Goal: Task Accomplishment & Management: Manage account settings

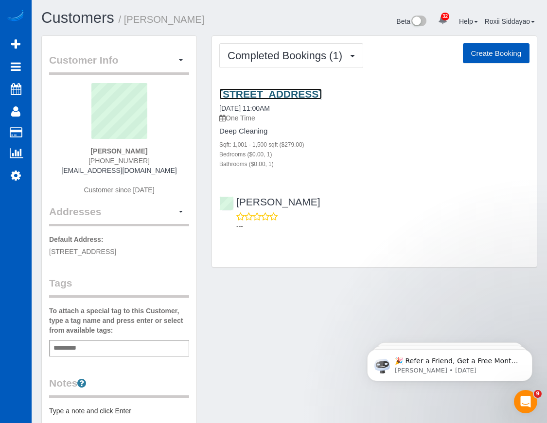
click at [295, 89] on link "[STREET_ADDRESS]" at bounding box center [270, 93] width 103 height 11
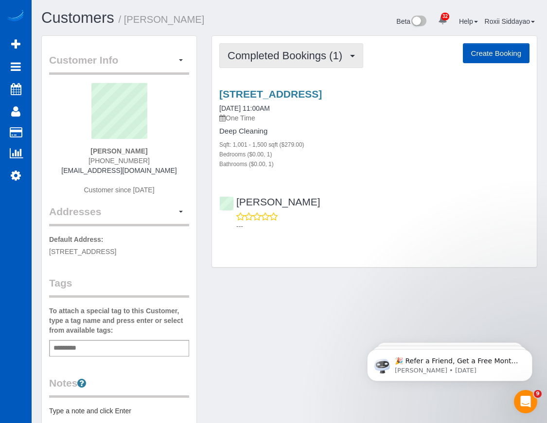
click at [297, 59] on span "Completed Bookings (1)" at bounding box center [287, 56] width 120 height 12
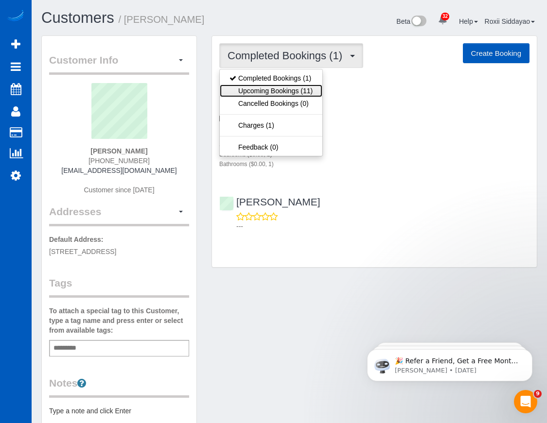
click at [303, 94] on link "Upcoming Bookings (11)" at bounding box center [271, 91] width 103 height 13
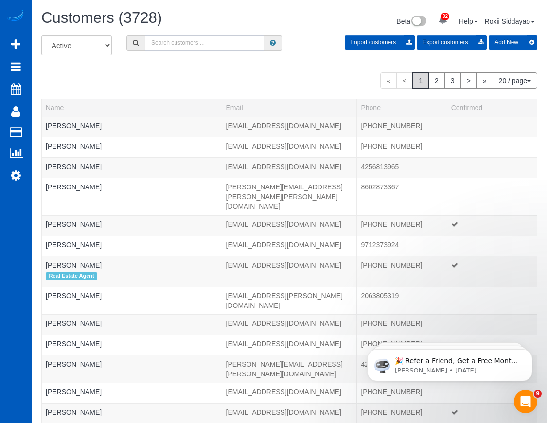
click at [175, 39] on input "text" at bounding box center [204, 42] width 119 height 15
paste input "[PERSON_NAME]"
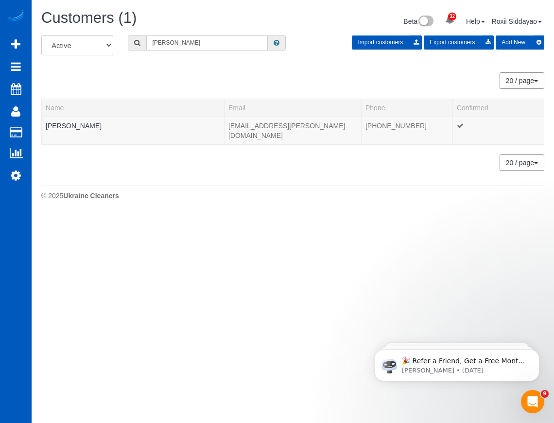
click at [191, 41] on input "Cliff Gould" at bounding box center [207, 42] width 122 height 15
click at [191, 40] on input "Cliff Gould" at bounding box center [207, 42] width 122 height 15
paste input "Megan Baron"
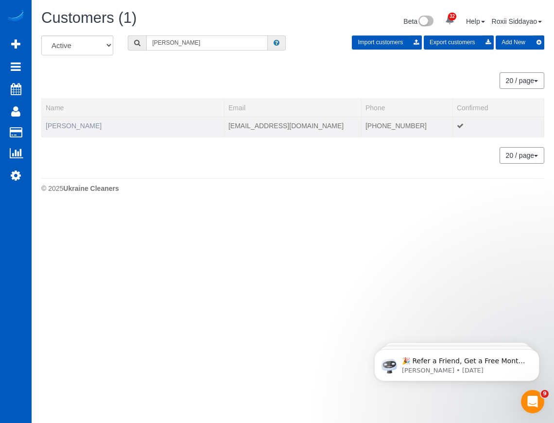
type input "Megan Baron"
click at [82, 124] on link "Megan Baron" at bounding box center [74, 126] width 56 height 8
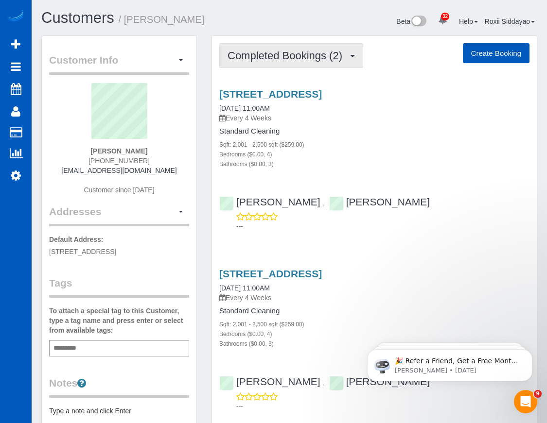
click at [290, 62] on button "Completed Bookings (2)" at bounding box center [291, 55] width 144 height 25
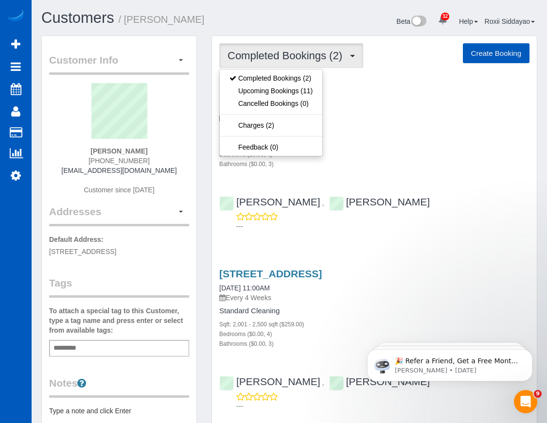
click at [292, 61] on span "Completed Bookings (2)" at bounding box center [287, 56] width 120 height 12
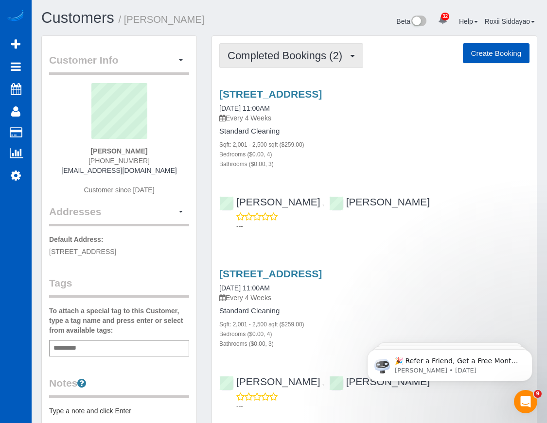
click at [279, 58] on span "Completed Bookings (2)" at bounding box center [287, 56] width 120 height 12
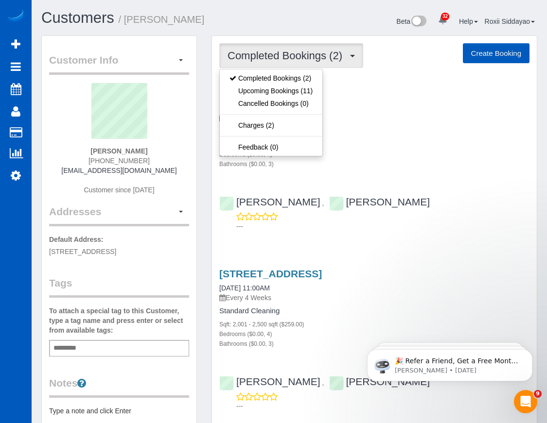
click at [292, 57] on span "Completed Bookings (2)" at bounding box center [287, 56] width 120 height 12
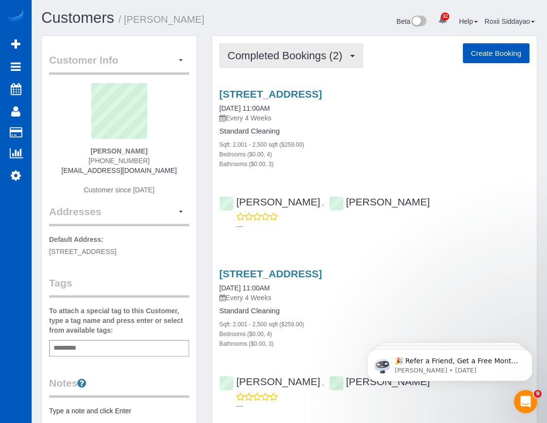
click at [278, 58] on span "Completed Bookings (2)" at bounding box center [287, 56] width 120 height 12
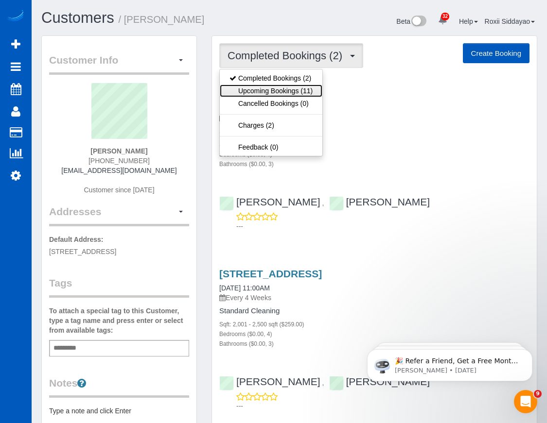
click at [282, 92] on link "Upcoming Bookings (11)" at bounding box center [271, 91] width 103 height 13
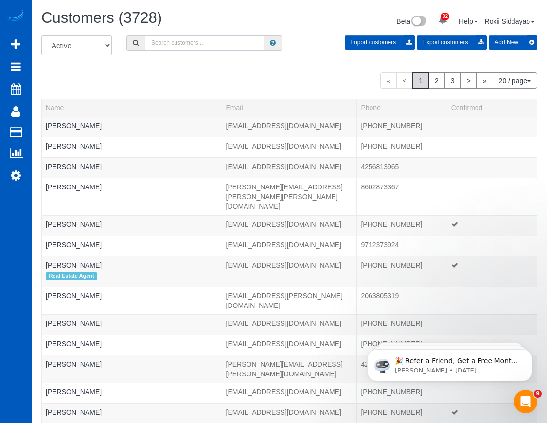
click at [193, 38] on input "text" at bounding box center [204, 42] width 119 height 15
paste input "Amanda Kalista"
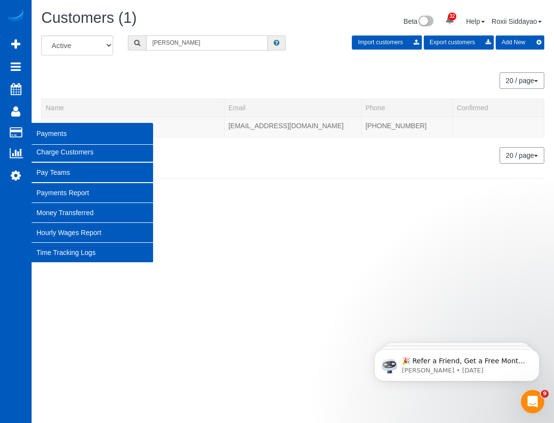
type input "Amanda Kalista"
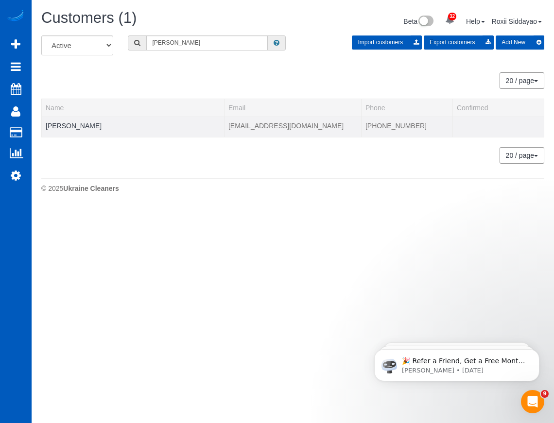
click at [81, 120] on td "Amanda Kalista" at bounding box center [133, 127] width 183 height 20
click at [82, 124] on link "Amanda Kalista" at bounding box center [74, 126] width 56 height 8
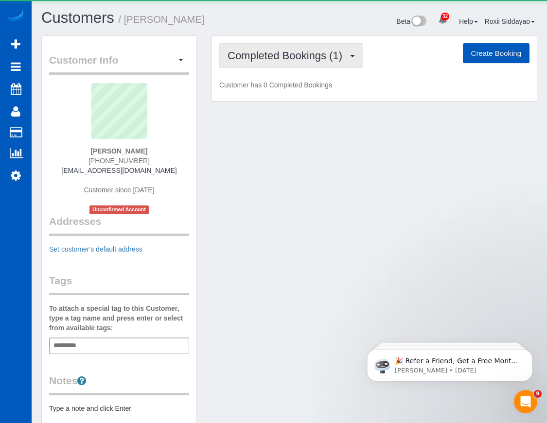
click at [290, 51] on span "Completed Bookings (1)" at bounding box center [287, 56] width 120 height 12
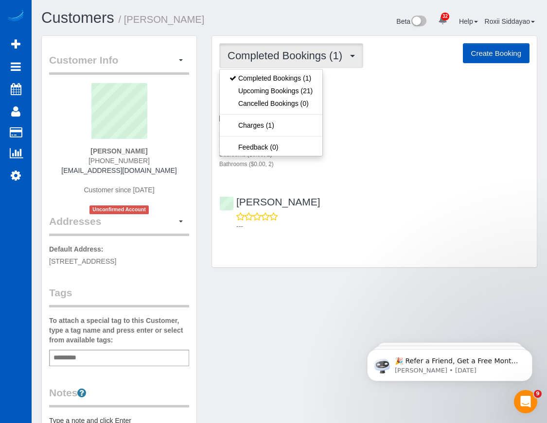
drag, startPoint x: 382, startPoint y: 111, endPoint x: 361, endPoint y: 93, distance: 27.6
click at [322, 89] on link "164 N Going St Unit A, Portland, OR 97217" at bounding box center [270, 93] width 103 height 11
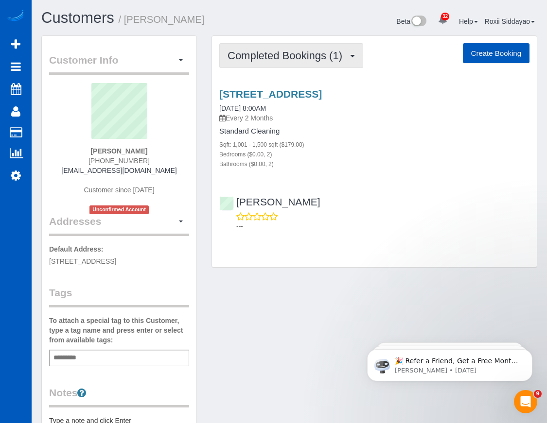
click at [295, 55] on span "Completed Bookings (1)" at bounding box center [287, 56] width 120 height 12
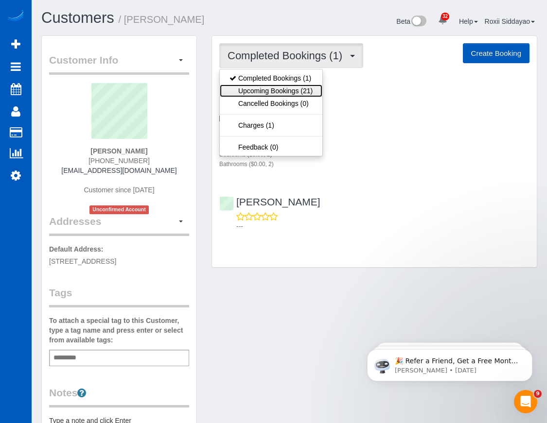
click at [296, 88] on link "Upcoming Bookings (21)" at bounding box center [271, 91] width 103 height 13
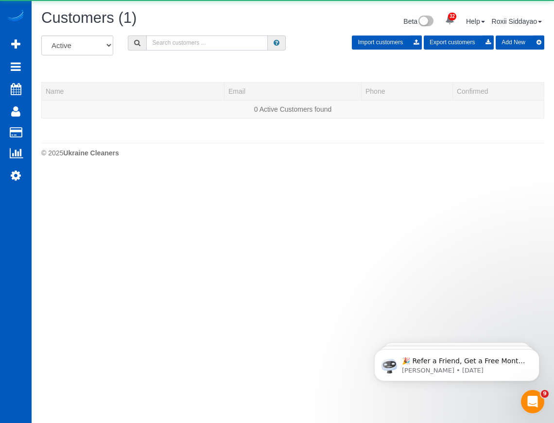
click at [207, 40] on input "text" at bounding box center [207, 42] width 122 height 15
paste input "Ahmet Bulut"
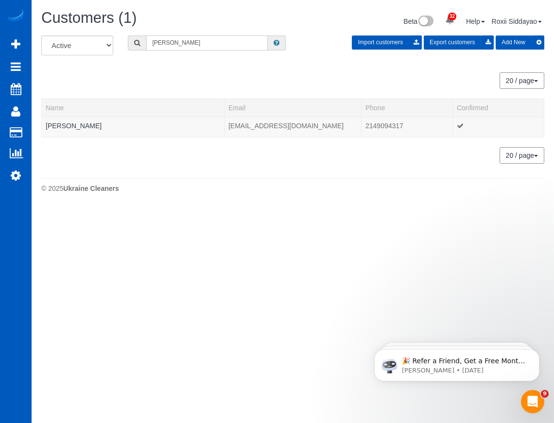
type input "Ahmet Bulut"
click at [64, 124] on link "Ahmet Bulut" at bounding box center [74, 126] width 56 height 8
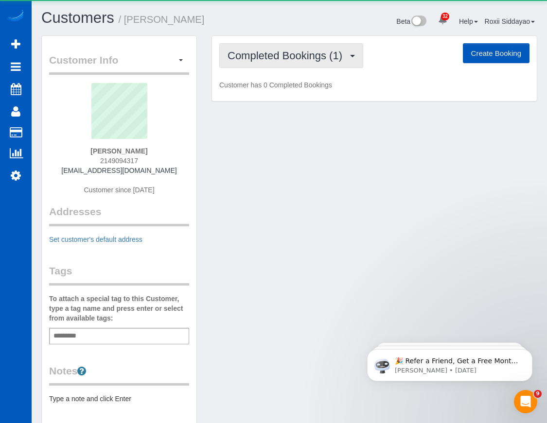
click at [293, 57] on span "Completed Bookings (1)" at bounding box center [287, 56] width 120 height 12
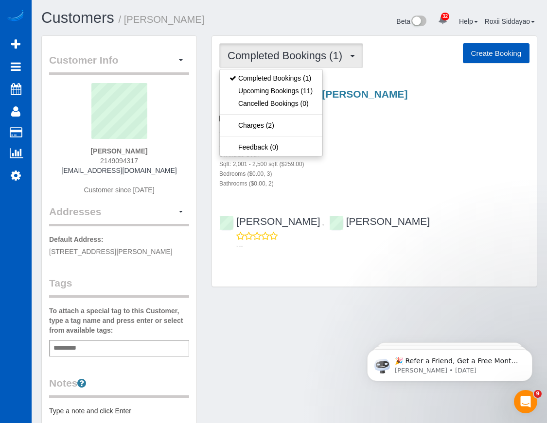
click at [293, 57] on span "Completed Bookings (1)" at bounding box center [287, 56] width 120 height 12
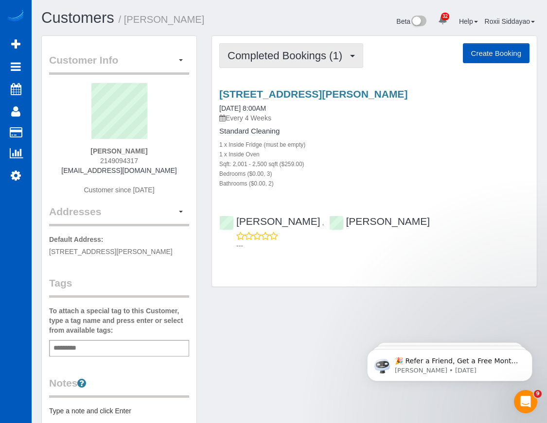
click at [275, 58] on span "Completed Bookings (1)" at bounding box center [287, 56] width 120 height 12
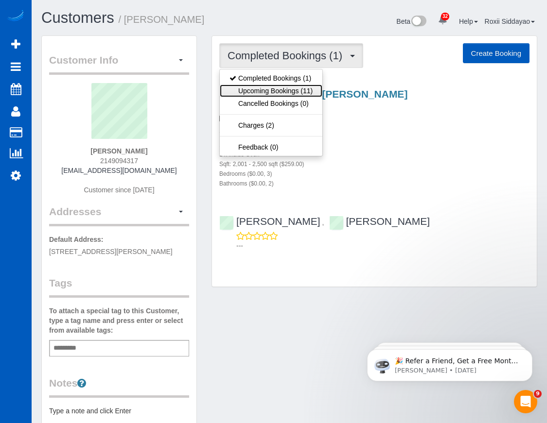
click at [282, 91] on link "Upcoming Bookings (11)" at bounding box center [271, 91] width 103 height 13
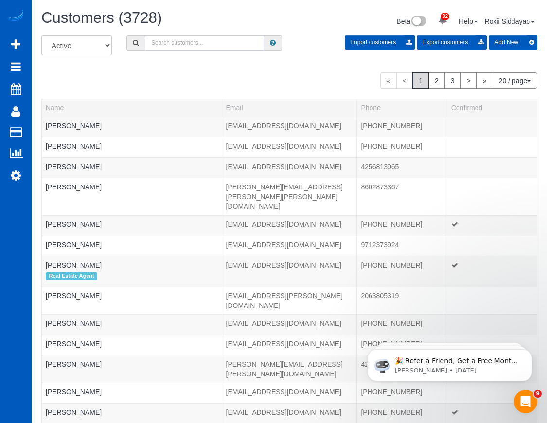
click at [201, 44] on input "text" at bounding box center [204, 42] width 119 height 15
paste input "Arielle Aiken"
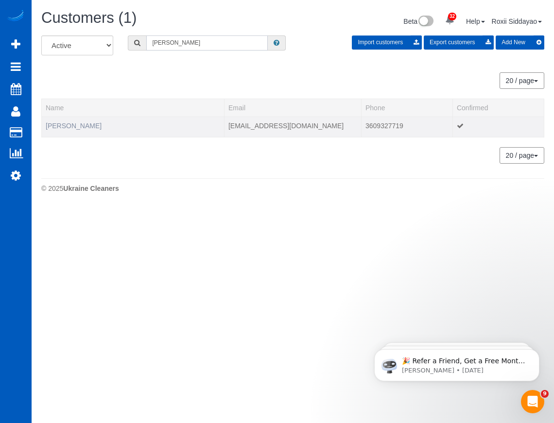
type input "Arielle Aiken"
click at [55, 122] on link "Arielle Aiken" at bounding box center [74, 126] width 56 height 8
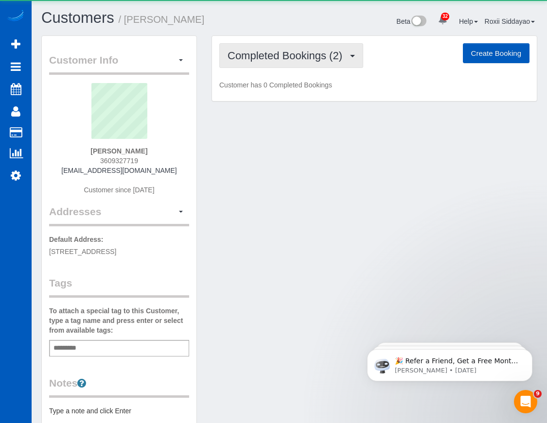
click at [286, 60] on span "Completed Bookings (2)" at bounding box center [287, 56] width 120 height 12
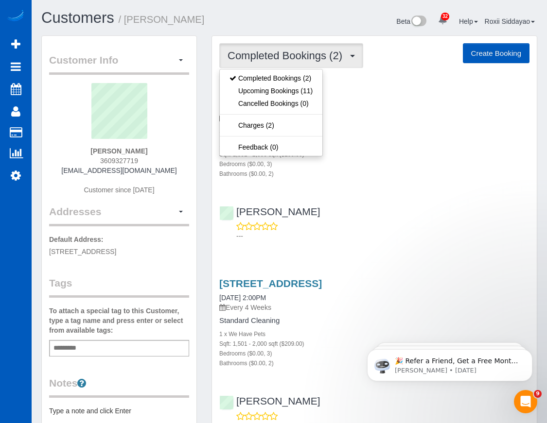
click at [362, 144] on div "1 x We Have Pets" at bounding box center [374, 144] width 310 height 10
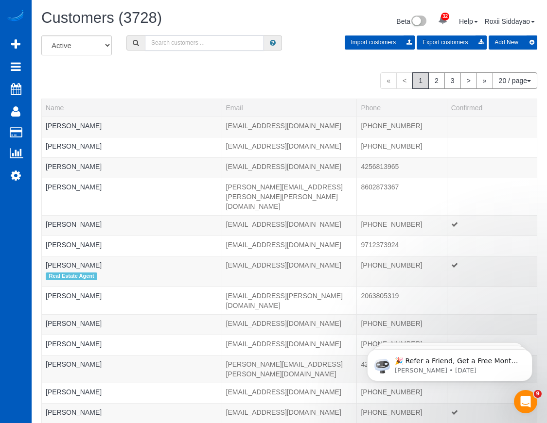
click at [182, 42] on input "text" at bounding box center [204, 42] width 119 height 15
paste input "[PERSON_NAME]"
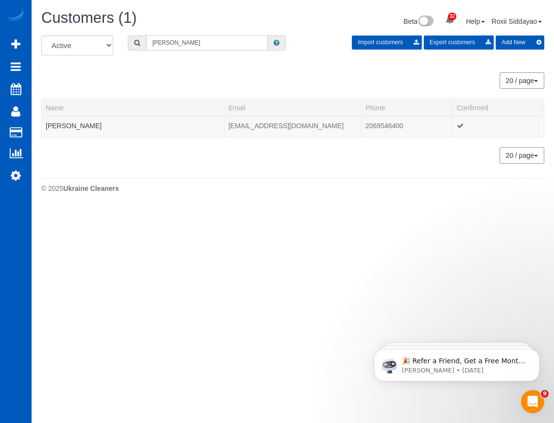
click at [185, 43] on input "[PERSON_NAME]" at bounding box center [207, 42] width 122 height 15
paste input "Domingo Urritia"
type input "Domingo Urritia"
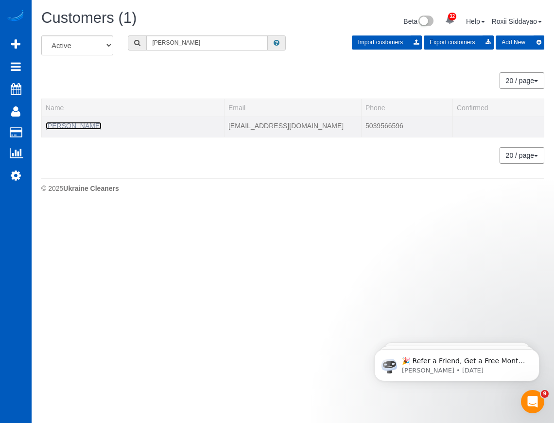
click at [76, 124] on link "Domingo Urritia" at bounding box center [74, 126] width 56 height 8
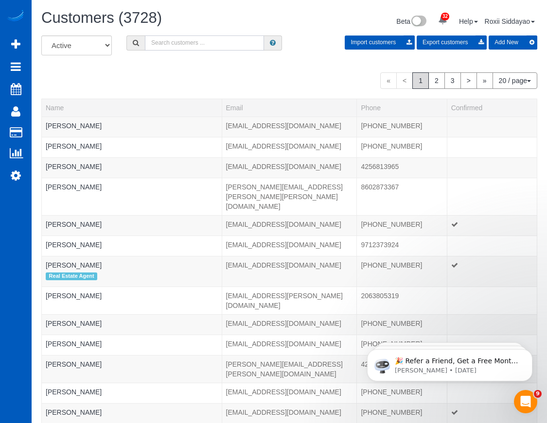
click at [192, 40] on input "text" at bounding box center [204, 42] width 119 height 15
paste input "Brooke Mckasson"
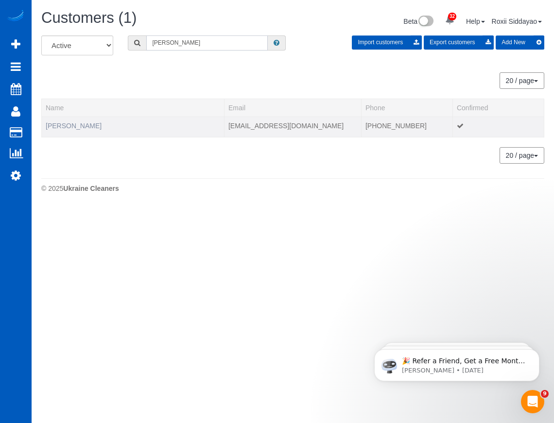
type input "Brooke Mckasson"
click at [81, 127] on link "Brooke Mckasson" at bounding box center [74, 126] width 56 height 8
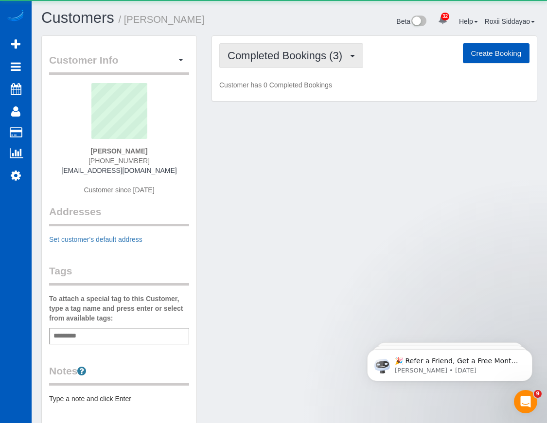
click at [263, 58] on span "Completed Bookings (3)" at bounding box center [287, 56] width 120 height 12
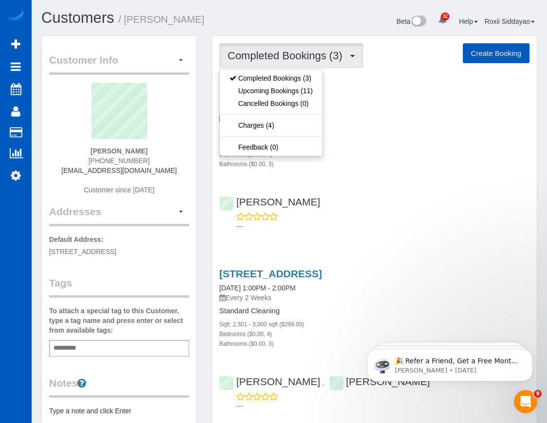
click at [368, 130] on h4 "Standard Cleaning" at bounding box center [374, 131] width 310 height 8
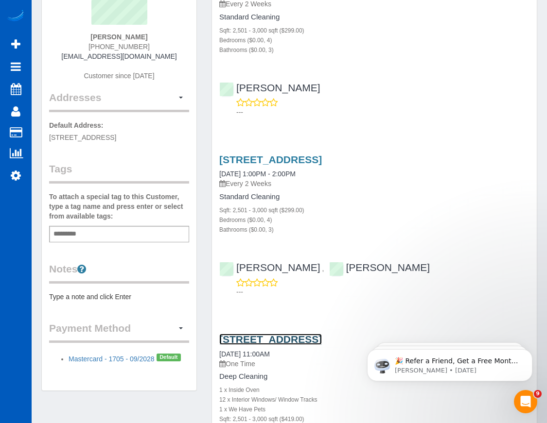
scroll to position [97, 0]
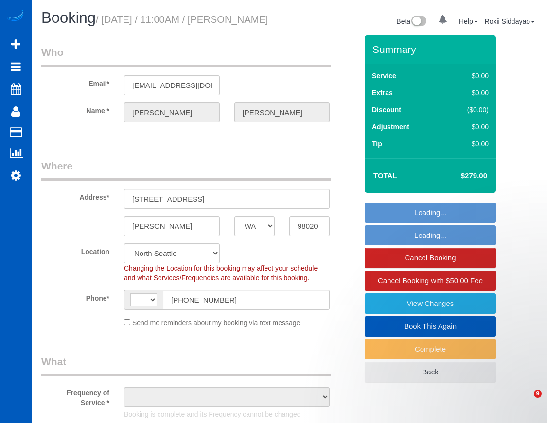
select select "WA"
select select "number:8"
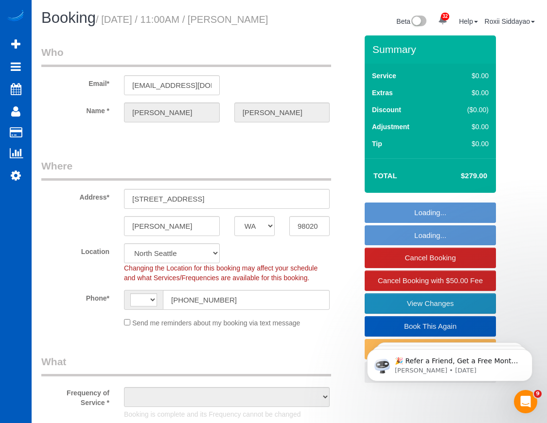
select select "string:US"
select select "object:1187"
click at [419, 306] on link "View Changes" at bounding box center [430, 304] width 131 height 20
select select "199"
select select "1001"
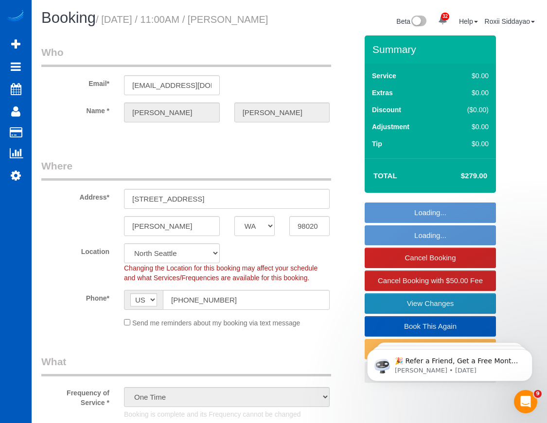
select select "spot1"
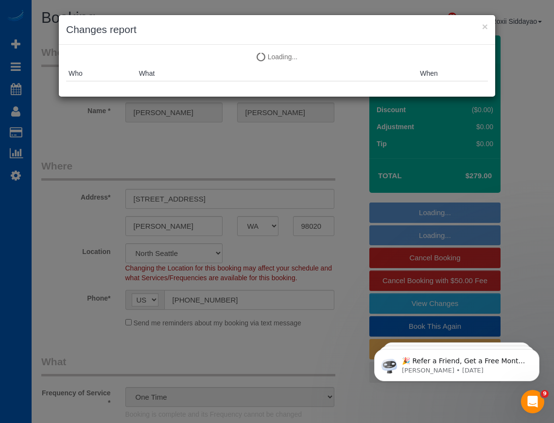
select select "1001"
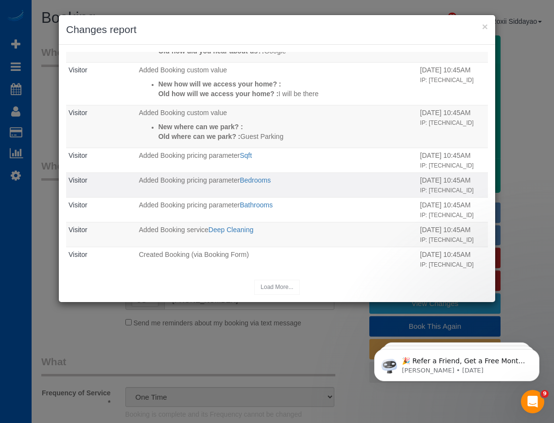
scroll to position [383, 0]
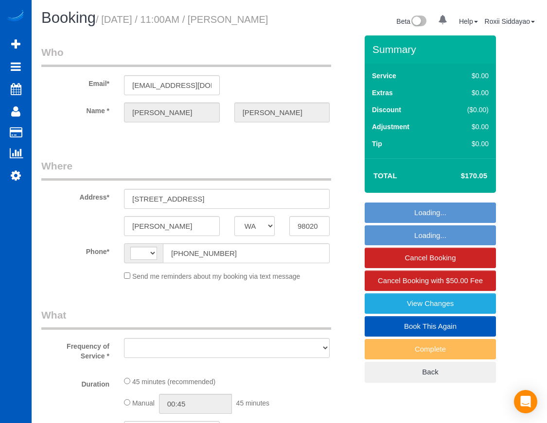
select select "WA"
select select "string:US"
select select "string:fspay-c7132118-305f-4889-abaa-a0f50dfe6a80"
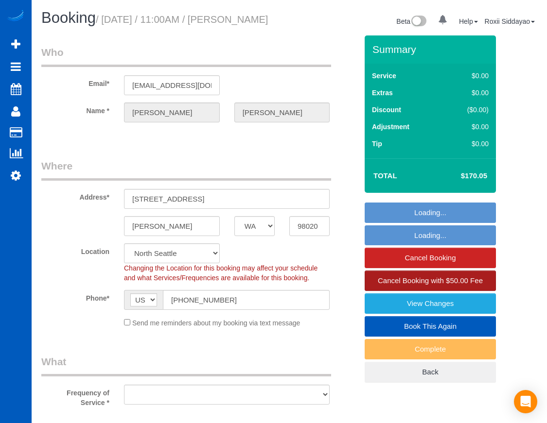
select select "number:10"
select select "object:913"
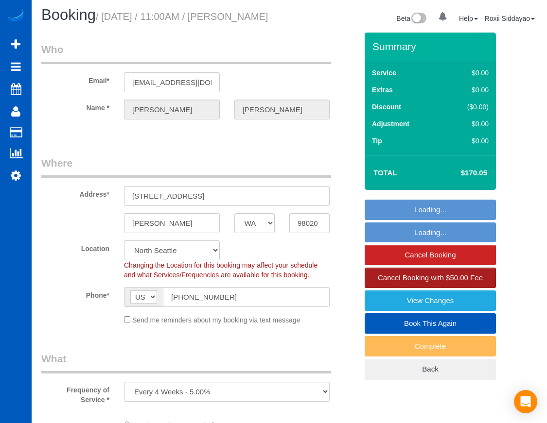
select select "199"
select select "1001"
select select "spot2"
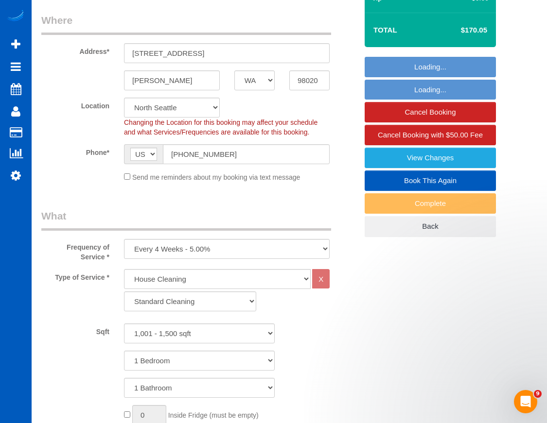
select select "1001"
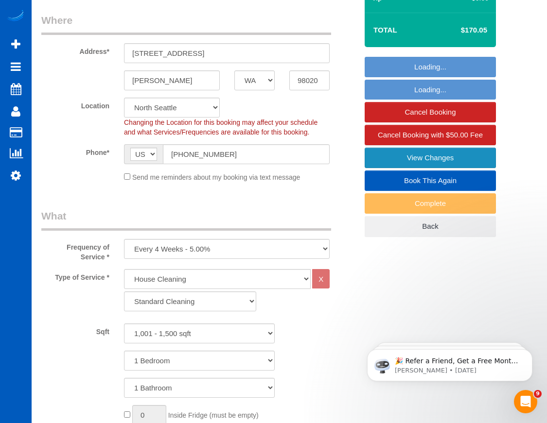
select select "object:1265"
click at [425, 168] on link "View Changes" at bounding box center [430, 158] width 131 height 20
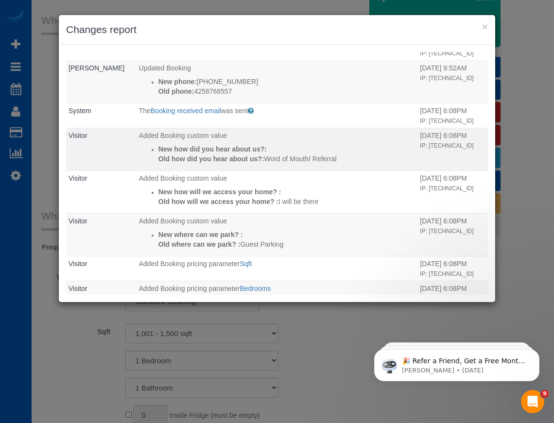
scroll to position [361, 0]
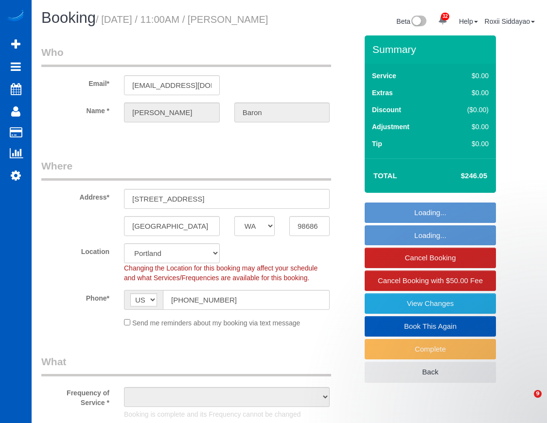
select select "WA"
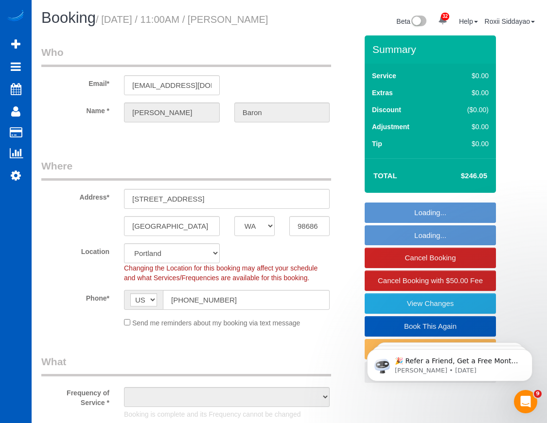
select select "object:928"
select select "199"
select select "2001"
select select "4"
select select "3"
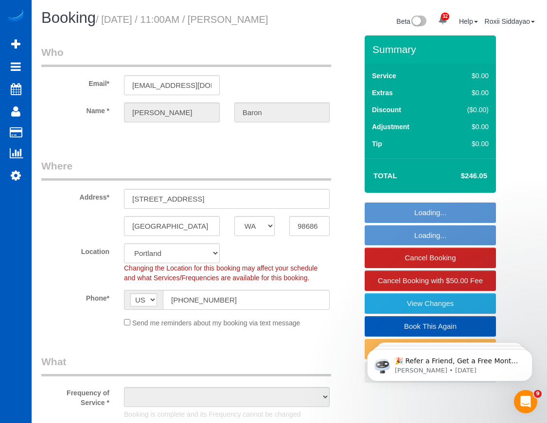
select select "spot1"
select select "number:8"
select select "object:1144"
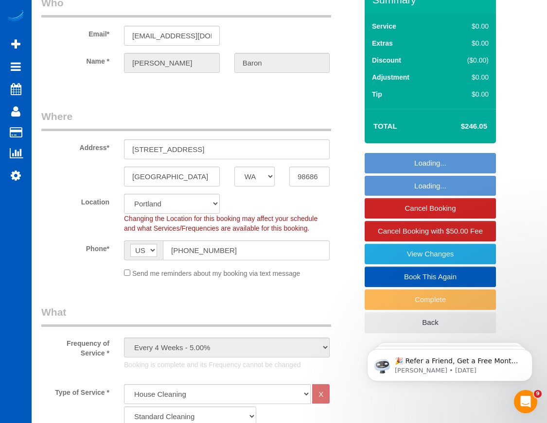
select select "2001"
select select "4"
select select "3"
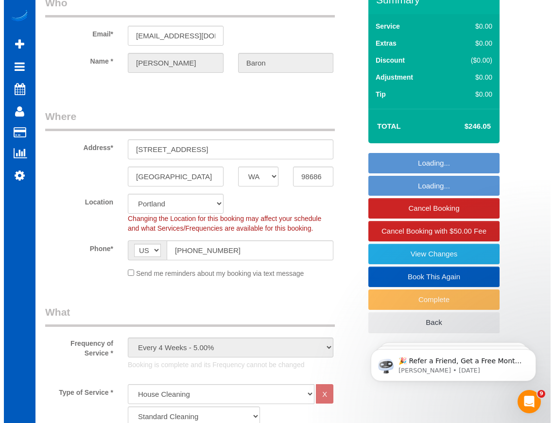
scroll to position [97, 0]
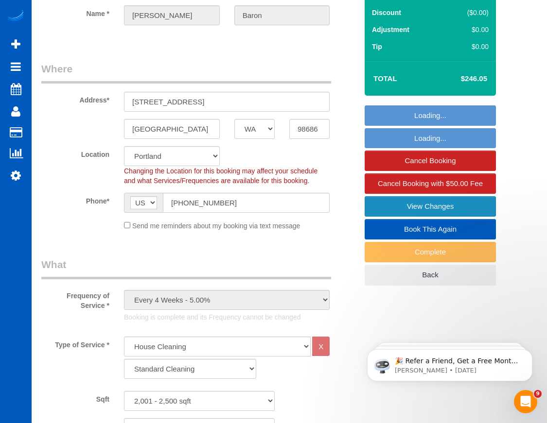
click at [463, 208] on link "View Changes" at bounding box center [430, 206] width 131 height 20
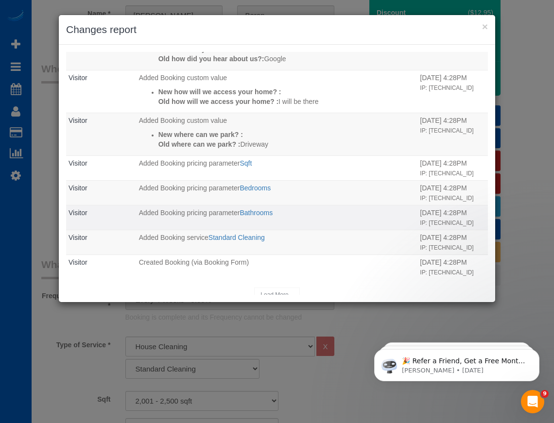
scroll to position [375, 0]
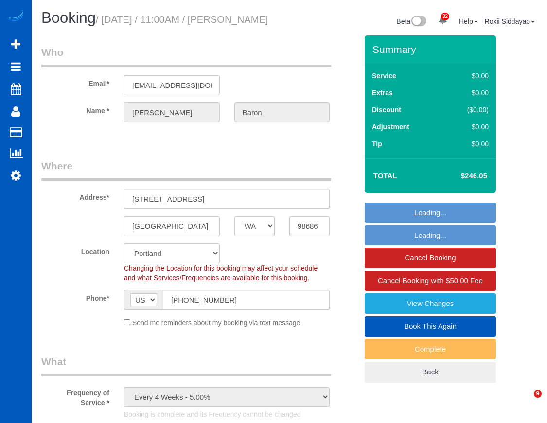
select select "WA"
select select "199"
select select "2001"
select select "4"
select select "3"
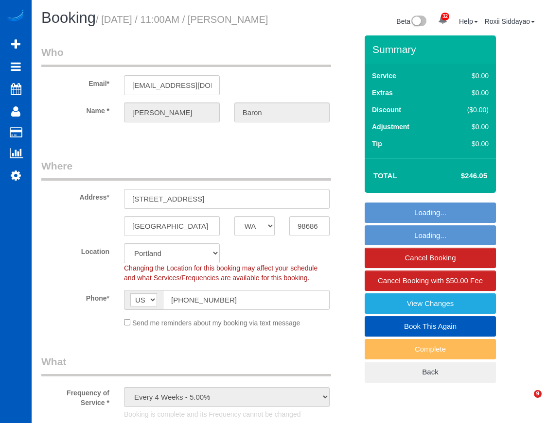
select select "spot1"
select select "number:8"
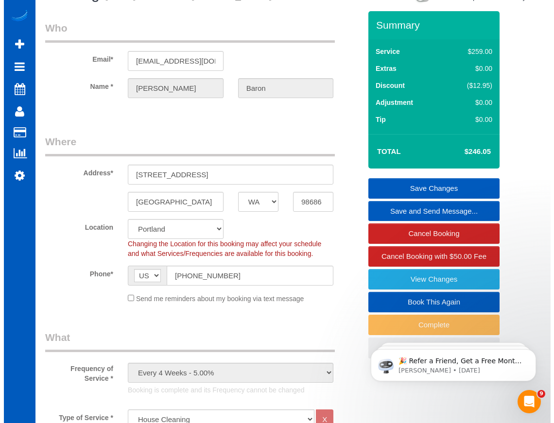
scroll to position [49, 0]
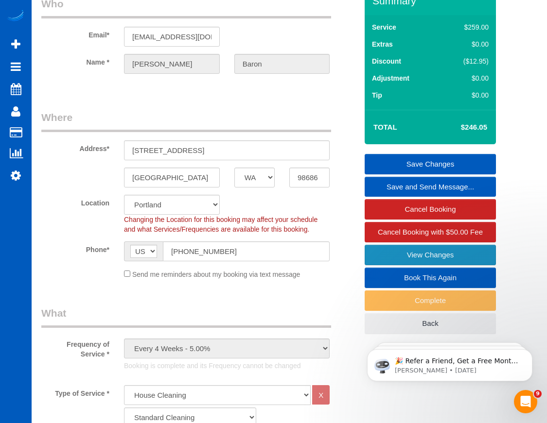
click at [426, 265] on link "View Changes" at bounding box center [430, 255] width 131 height 20
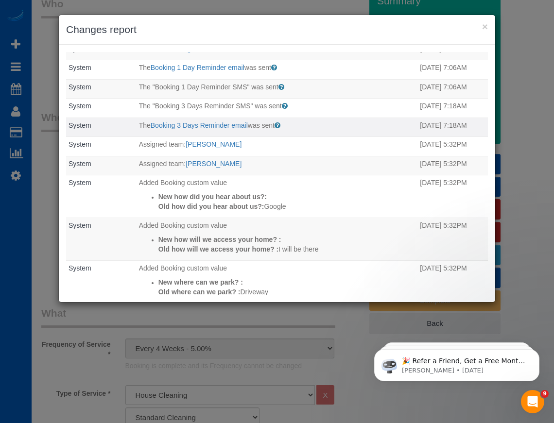
scroll to position [197, 0]
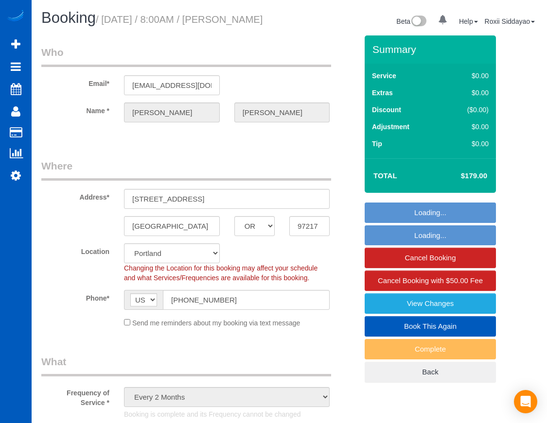
select select "OR"
select select "object:929"
select select "spot1"
select select "199"
select select "1001"
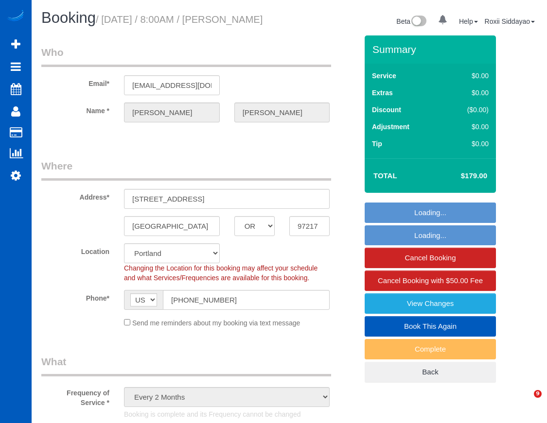
select select "2"
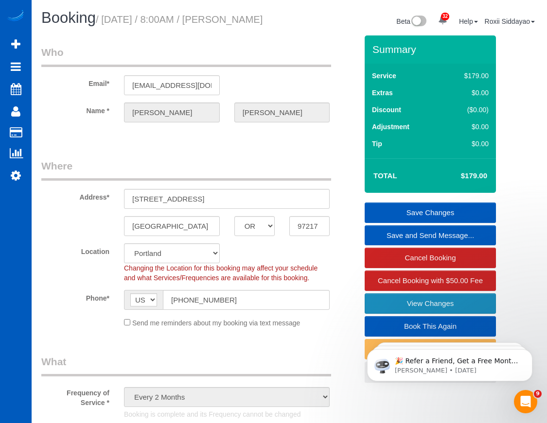
click at [399, 301] on link "View Changes" at bounding box center [430, 304] width 131 height 20
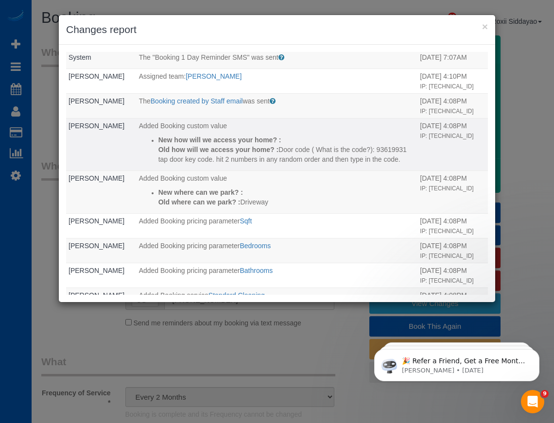
scroll to position [184, 0]
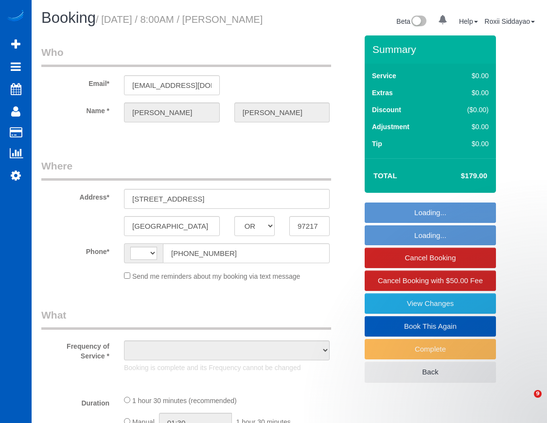
select select "OR"
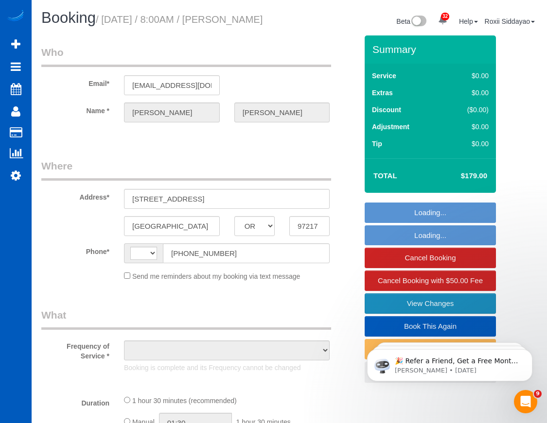
select select "string:US"
select select "object:996"
select select "spot1"
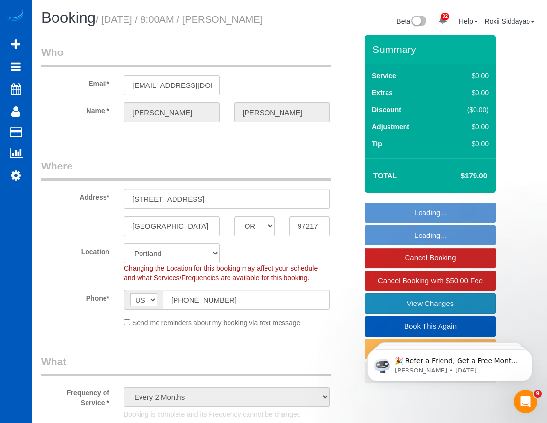
select select "199"
select select "1001"
select select "2"
select select "spot6"
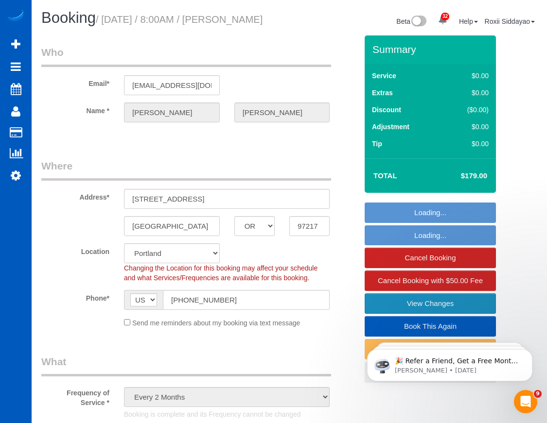
select select "object:1224"
select select "1001"
select select "2"
click at [450, 307] on link "View Changes" at bounding box center [430, 304] width 131 height 20
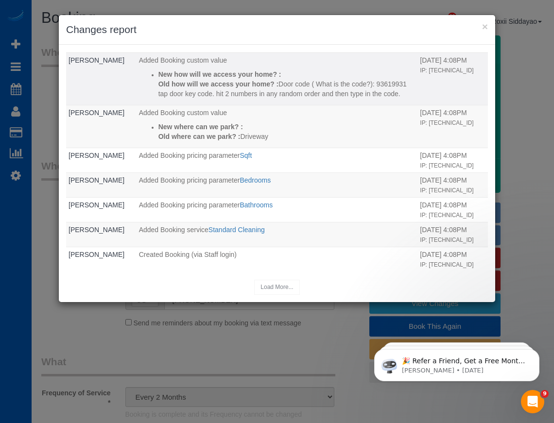
scroll to position [184, 0]
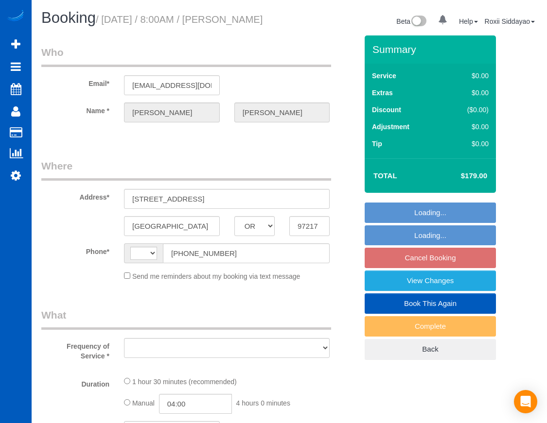
select select "OR"
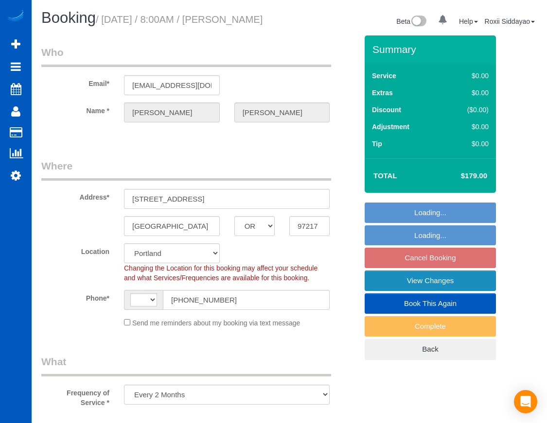
select select "object:671"
select select "string:[GEOGRAPHIC_DATA]"
select select "string:fspay-220cc41c-585c-41be-b1c4-a55f0c1b68c5"
select select "199"
select select "1001"
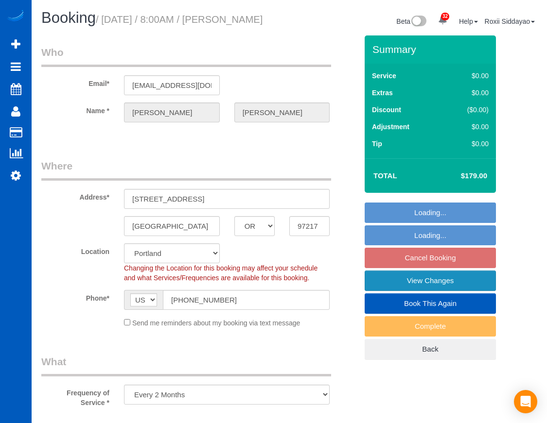
select select "2"
select select "spot1"
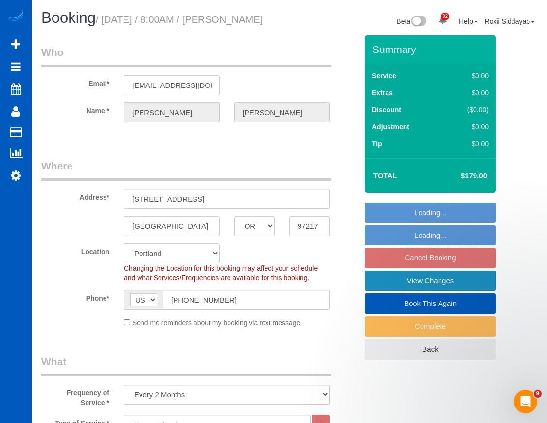
click at [417, 291] on link "View Changes" at bounding box center [430, 281] width 131 height 20
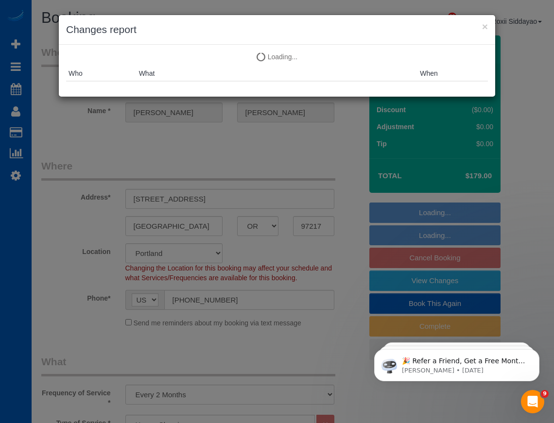
select select "1001"
select select "2"
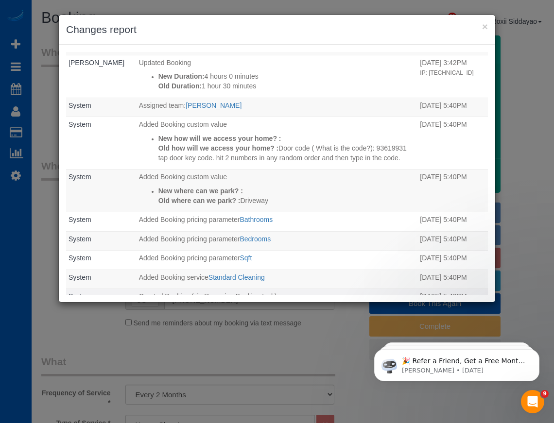
scroll to position [98, 0]
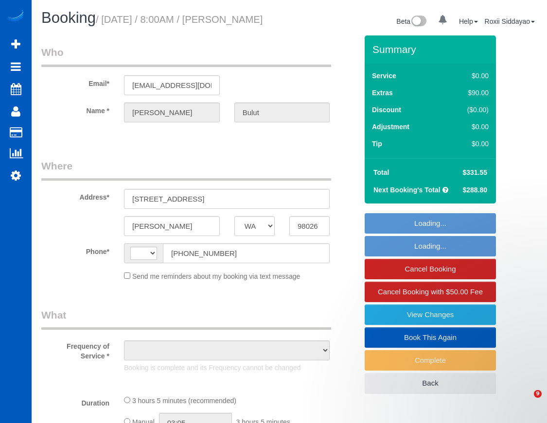
select select "WA"
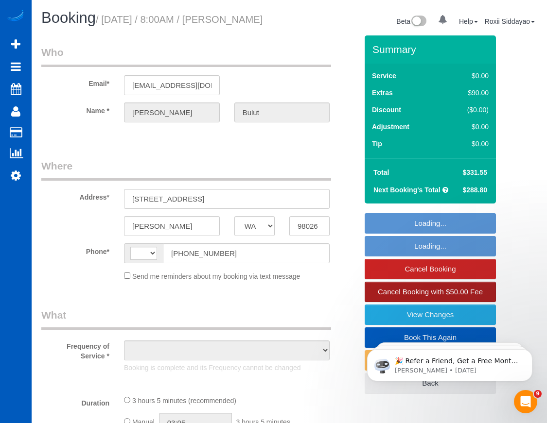
select select "string:[GEOGRAPHIC_DATA]"
select select "object:929"
select select "number:8"
select select "spot1"
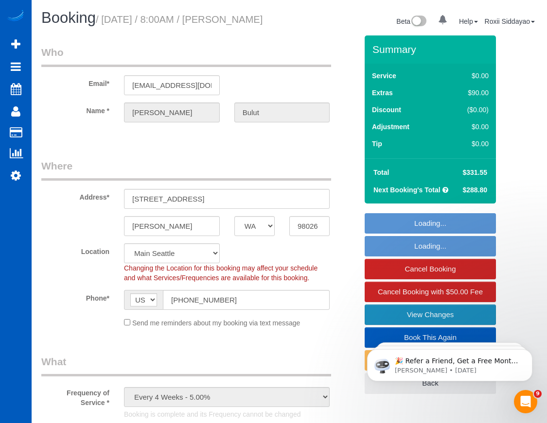
select select "object:1184"
select select "199"
select select "2001"
select select "3"
select select "2"
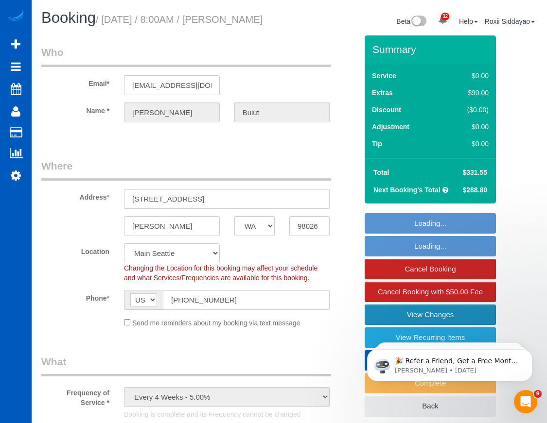
click at [435, 317] on link "View Changes" at bounding box center [430, 315] width 131 height 20
select select "2001"
select select "3"
select select "2"
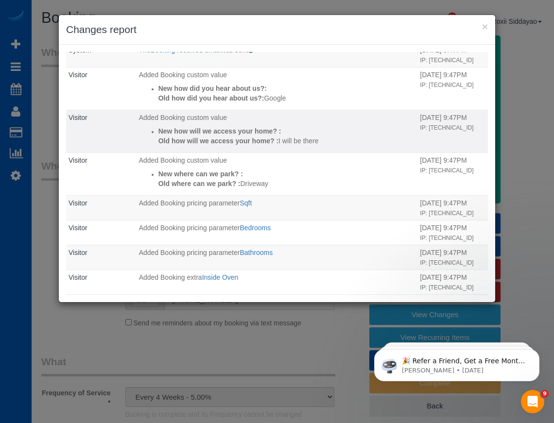
scroll to position [144, 0]
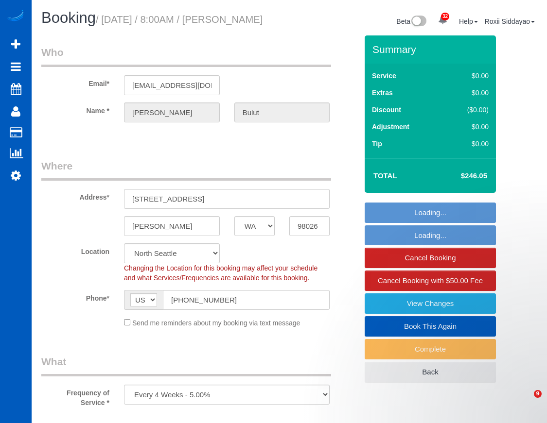
select select "WA"
select select "spot1"
select select "number:8"
select select "object:1039"
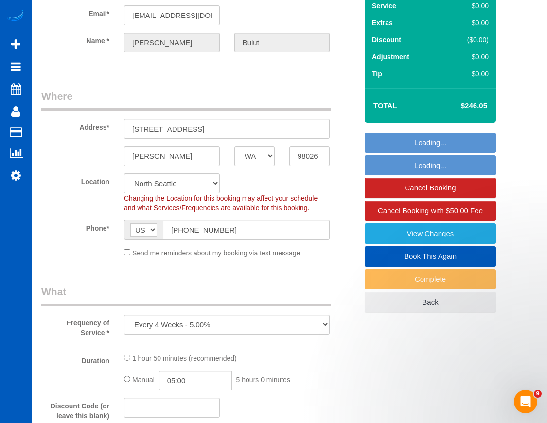
select select "199"
select select "2001"
select select "3"
select select "2"
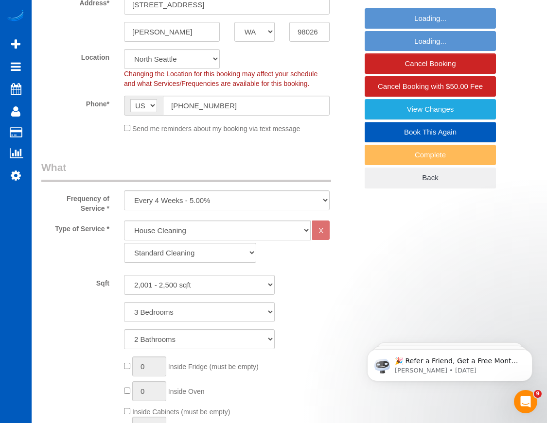
select select "2001"
select select "3"
select select "2"
click at [445, 120] on link "View Changes" at bounding box center [430, 109] width 131 height 20
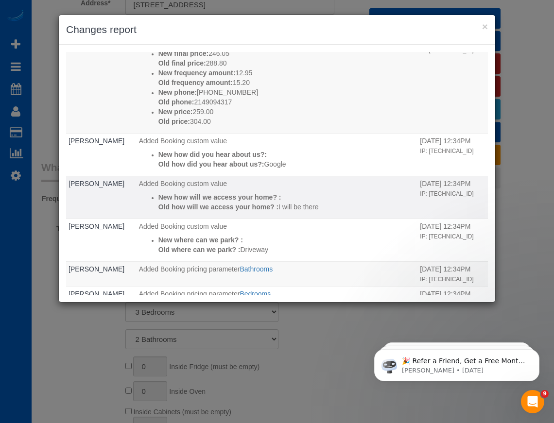
scroll to position [595, 0]
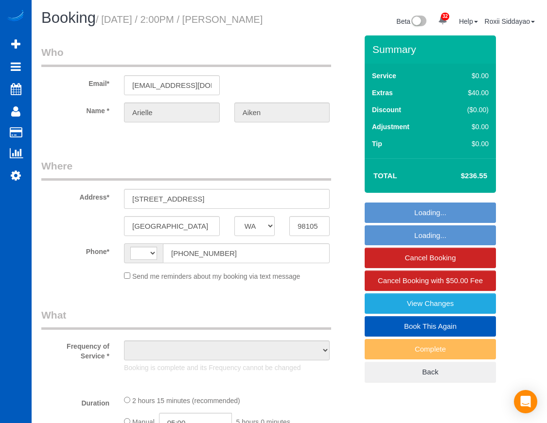
select select "WA"
select select "number:8"
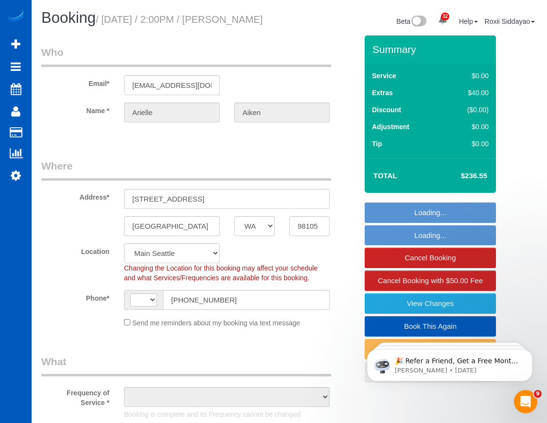
select select "string:US"
select select "object:924"
select select "string:fspay-0f21acd6-8b30-4342-86e9-372480d33731"
select select "199"
select select "1501"
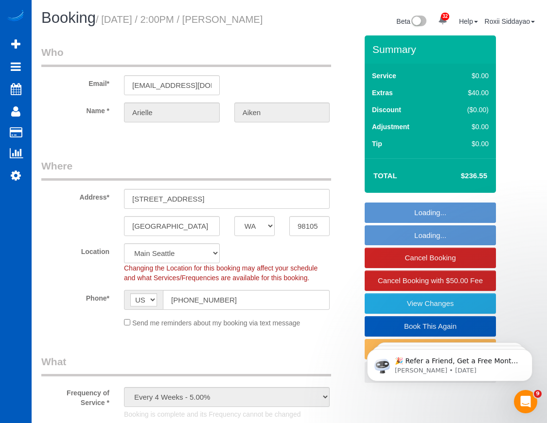
select select "3"
select select "2"
select select "spot1"
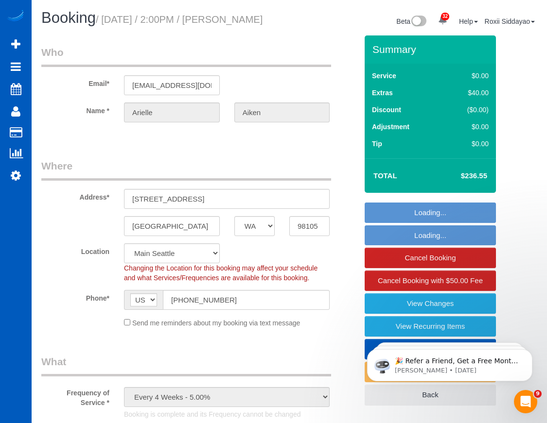
select select "object:1172"
select select "1501"
select select "3"
select select "2"
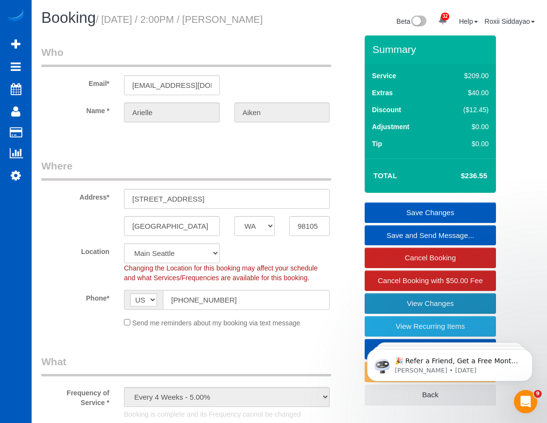
click at [423, 309] on link "View Changes" at bounding box center [430, 304] width 131 height 20
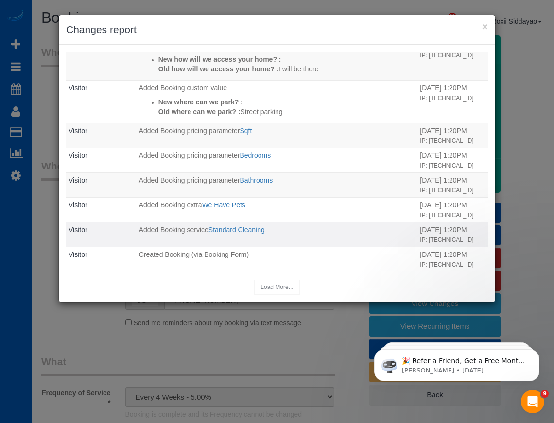
scroll to position [540, 0]
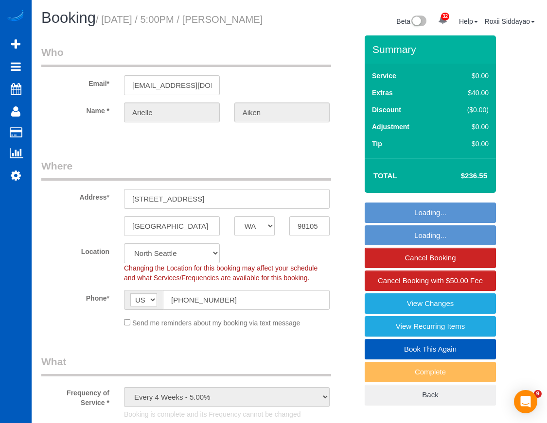
select select "WA"
select select "199"
select select "1501"
select select "3"
select select "2"
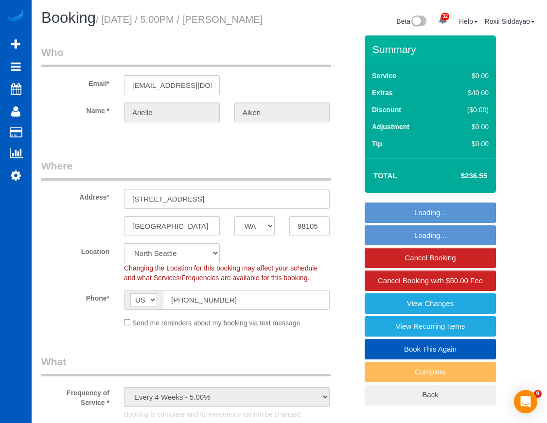
select select "spot1"
select select "number:8"
select select "object:1276"
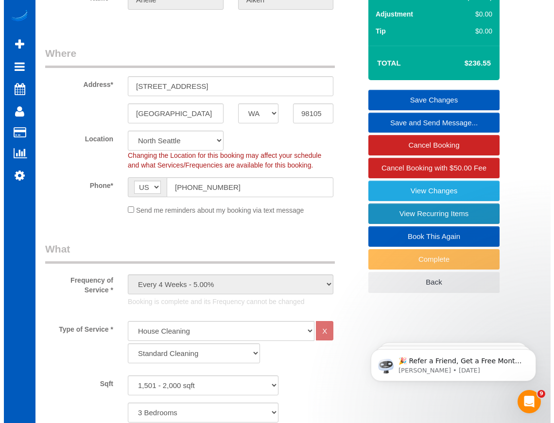
scroll to position [97, 0]
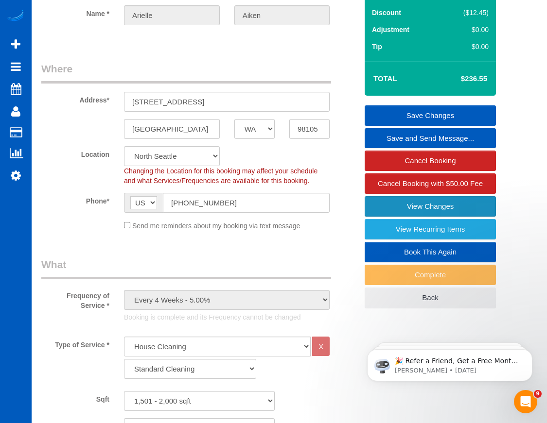
click at [427, 204] on link "View Changes" at bounding box center [430, 206] width 131 height 20
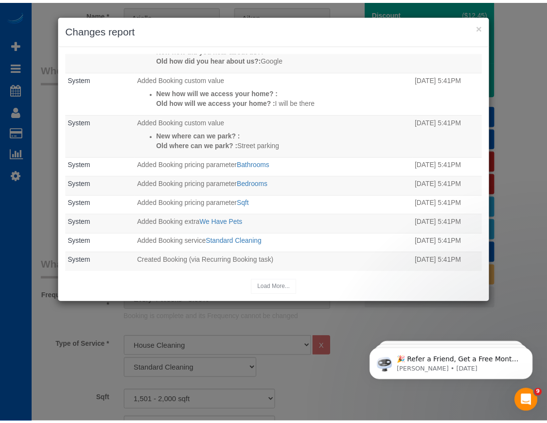
scroll to position [611, 0]
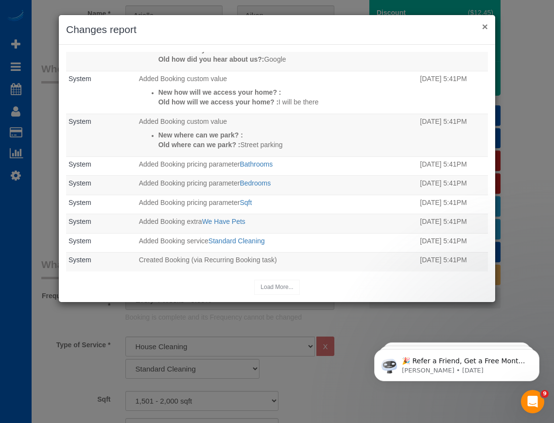
click at [485, 27] on button "×" at bounding box center [485, 26] width 6 height 10
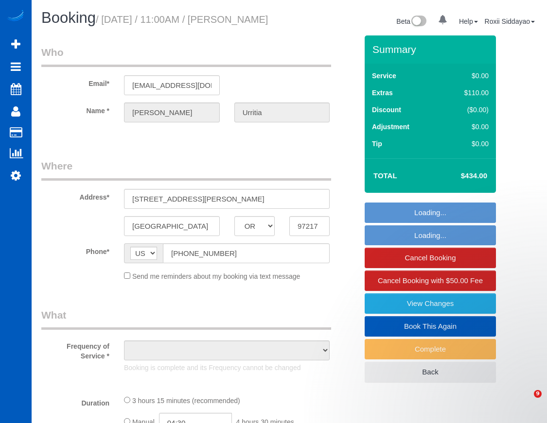
select select "OR"
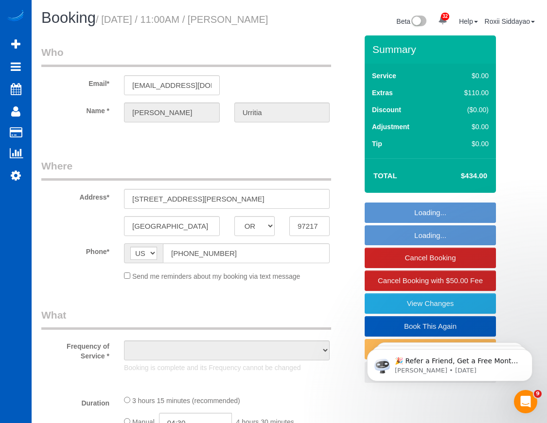
select select "199"
select select "1501"
select select "2"
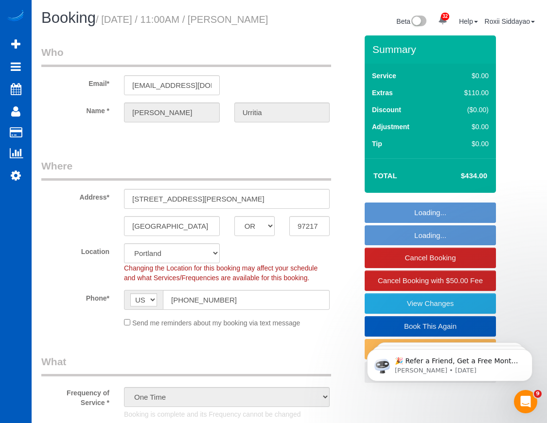
select select "object:1129"
select select "spot1"
select select "object:1141"
select select "1501"
select select "2"
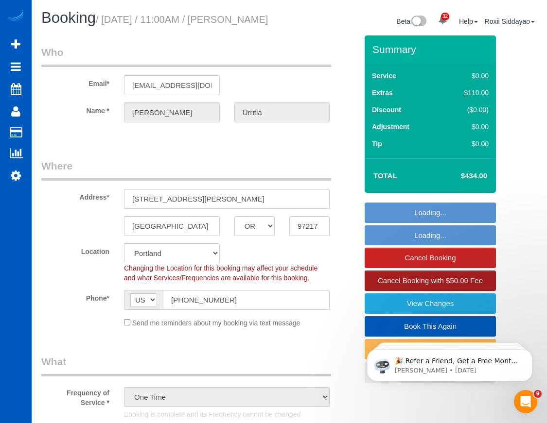
select select "2"
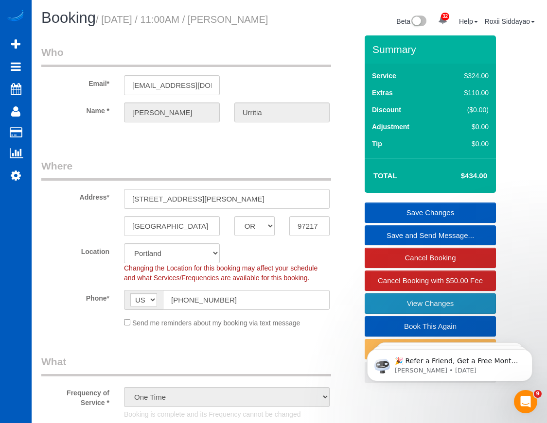
click at [415, 314] on link "View Changes" at bounding box center [430, 304] width 131 height 20
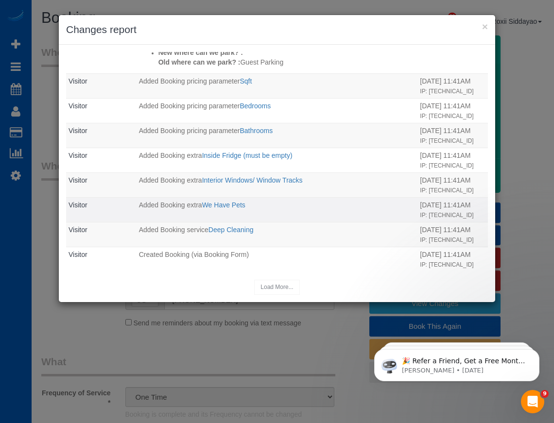
scroll to position [728, 0]
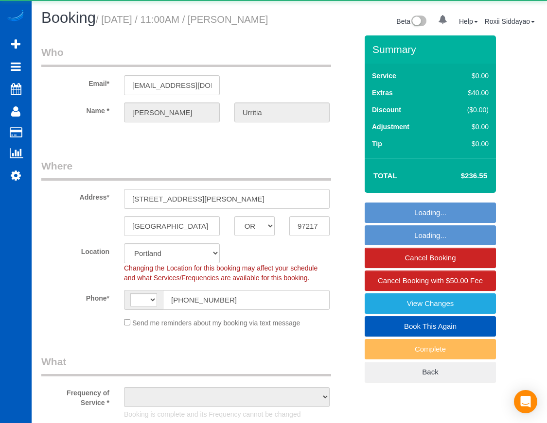
select select "OR"
select select "string:[GEOGRAPHIC_DATA]"
select select "object:1142"
select select "spot1"
select select "199"
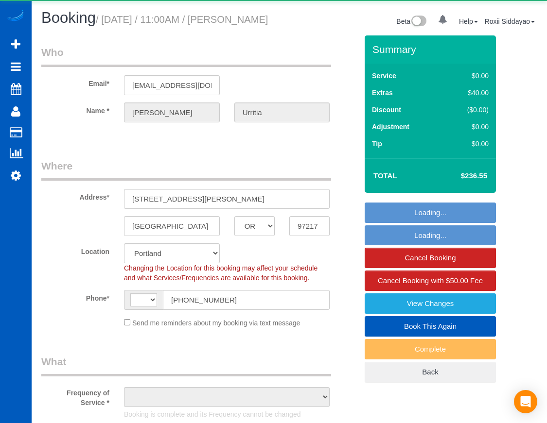
select select "1501"
select select "3"
select select "2"
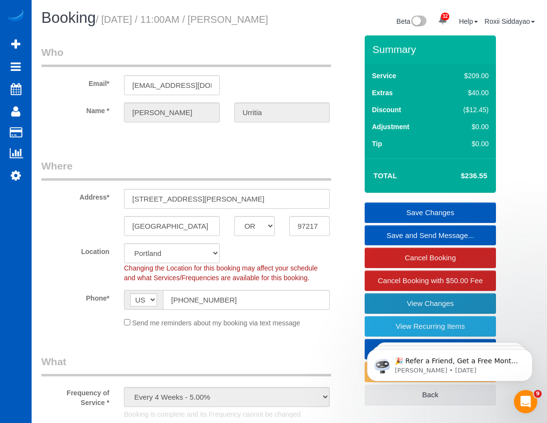
click at [396, 314] on link "View Changes" at bounding box center [430, 304] width 131 height 20
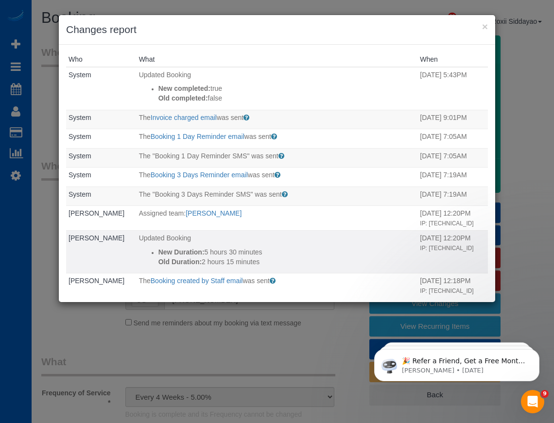
scroll to position [261, 0]
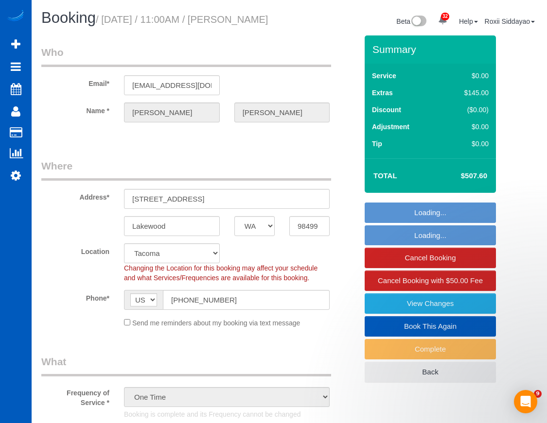
select select "WA"
select select "199"
select select "2501"
select select "4"
select select "3"
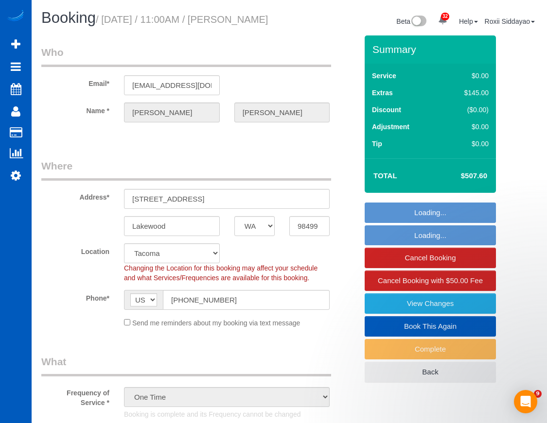
select select "spot1"
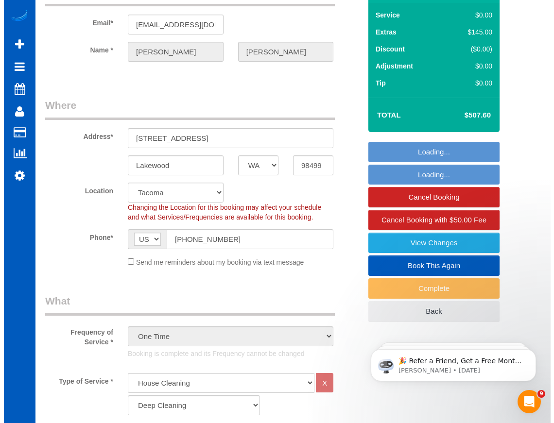
scroll to position [97, 0]
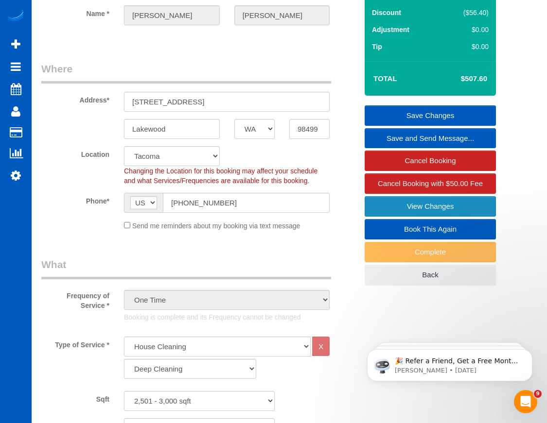
click at [452, 217] on link "View Changes" at bounding box center [430, 206] width 131 height 20
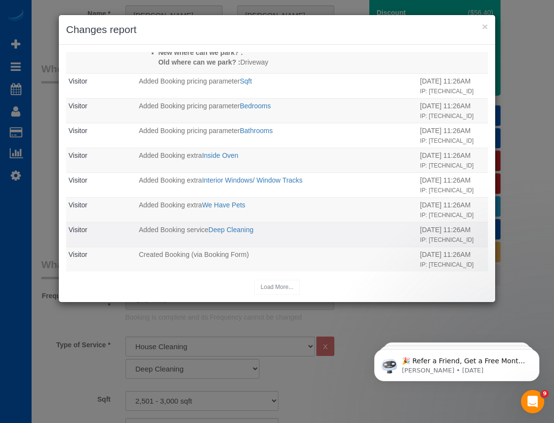
scroll to position [461, 0]
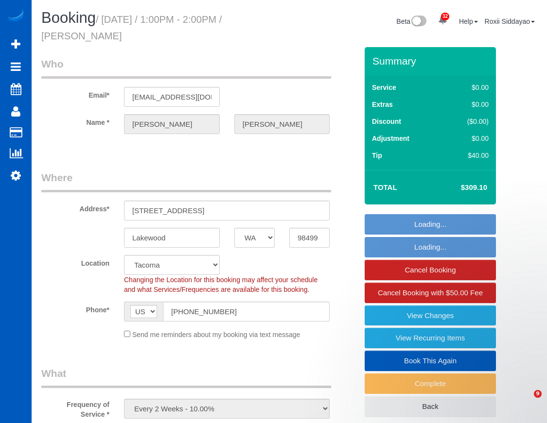
select select "WA"
select select "199"
select select "2501"
select select "4"
select select "3"
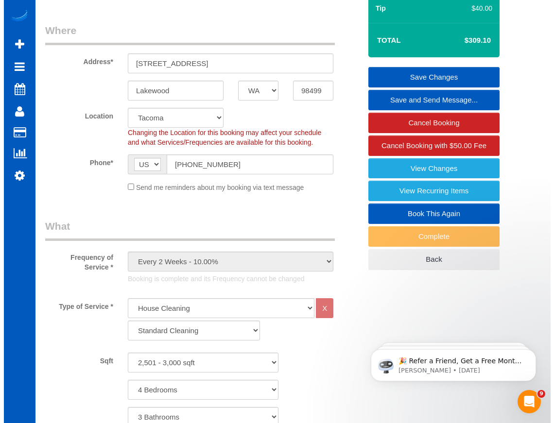
scroll to position [146, 0]
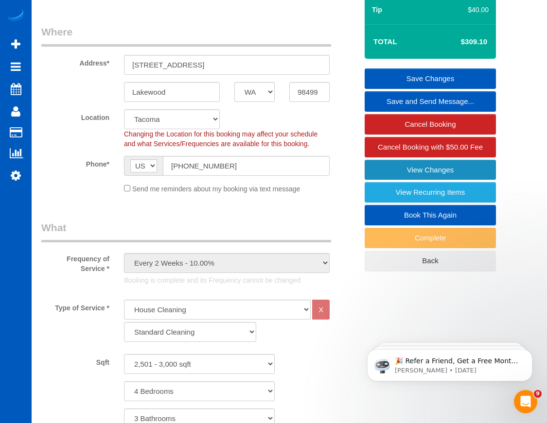
click at [433, 166] on link "View Changes" at bounding box center [430, 170] width 131 height 20
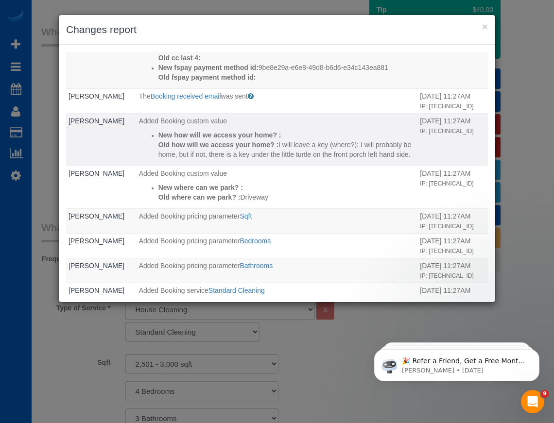
scroll to position [372, 0]
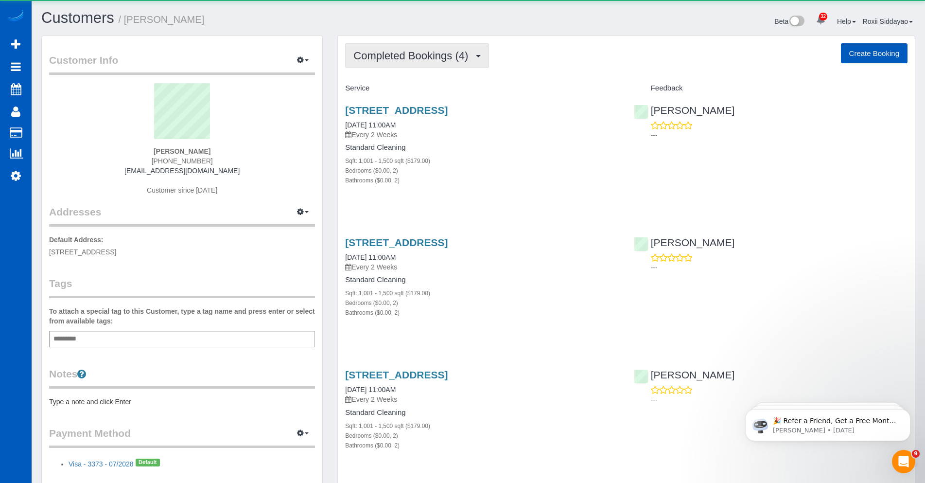
click at [417, 57] on span "Completed Bookings (4)" at bounding box center [413, 56] width 120 height 12
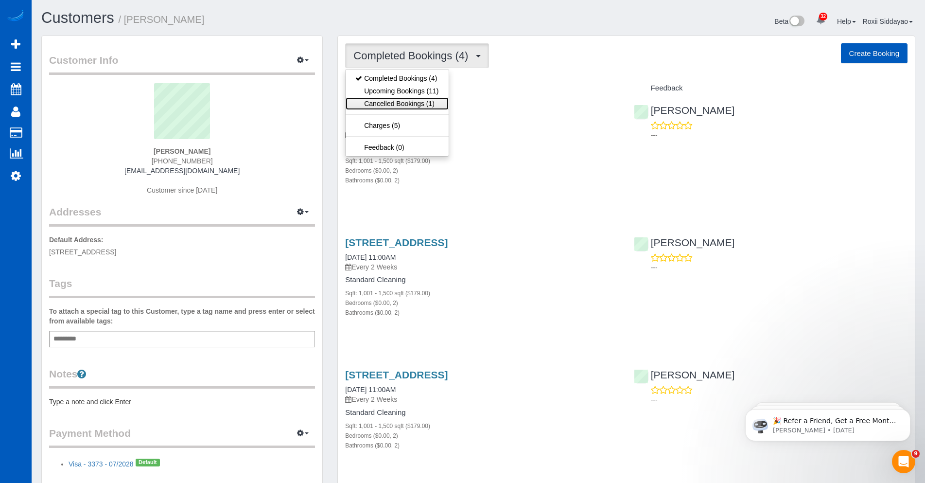
click at [420, 101] on link "Cancelled Bookings (1)" at bounding box center [397, 103] width 103 height 13
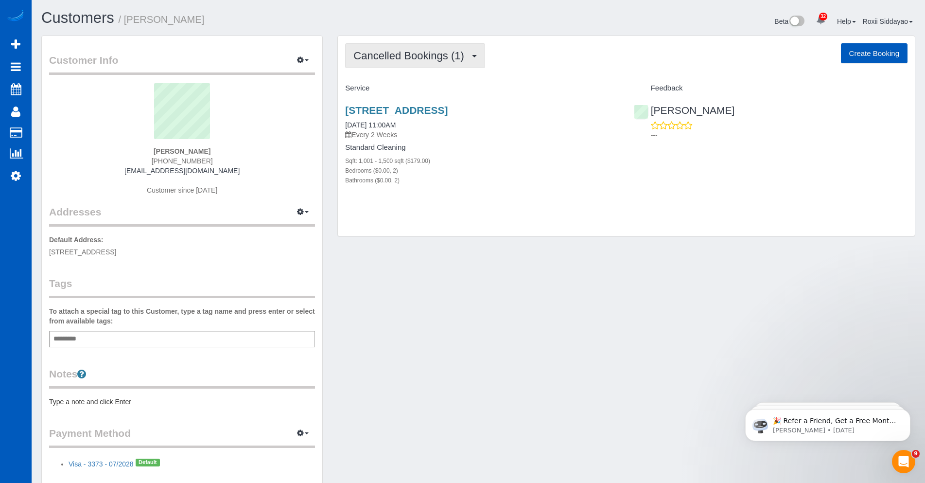
click at [443, 62] on button "Cancelled Bookings (1)" at bounding box center [415, 55] width 140 height 25
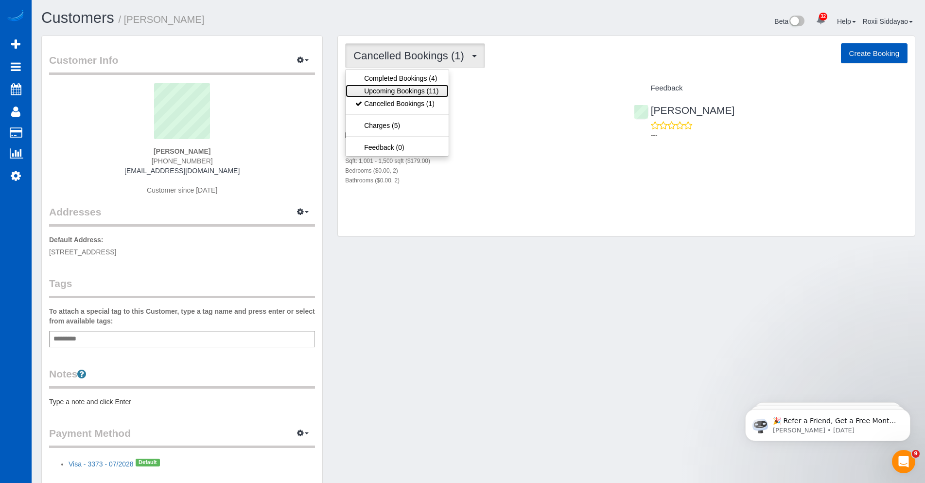
click at [442, 92] on link "Upcoming Bookings (11)" at bounding box center [397, 91] width 103 height 13
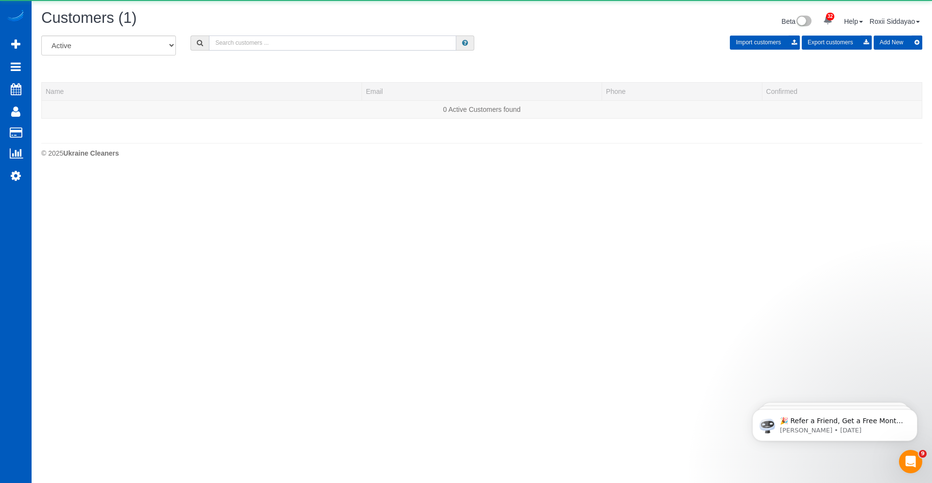
click at [307, 44] on input "text" at bounding box center [332, 42] width 247 height 15
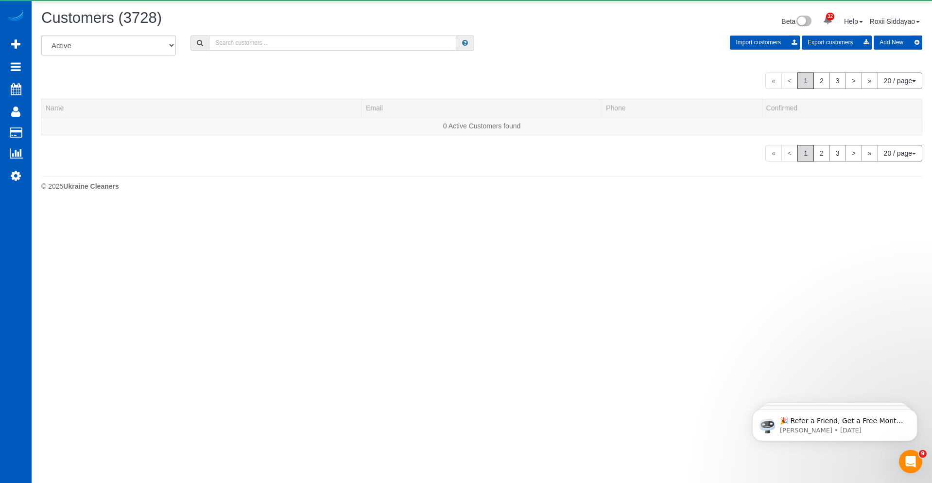
paste input "[PERSON_NAME]"
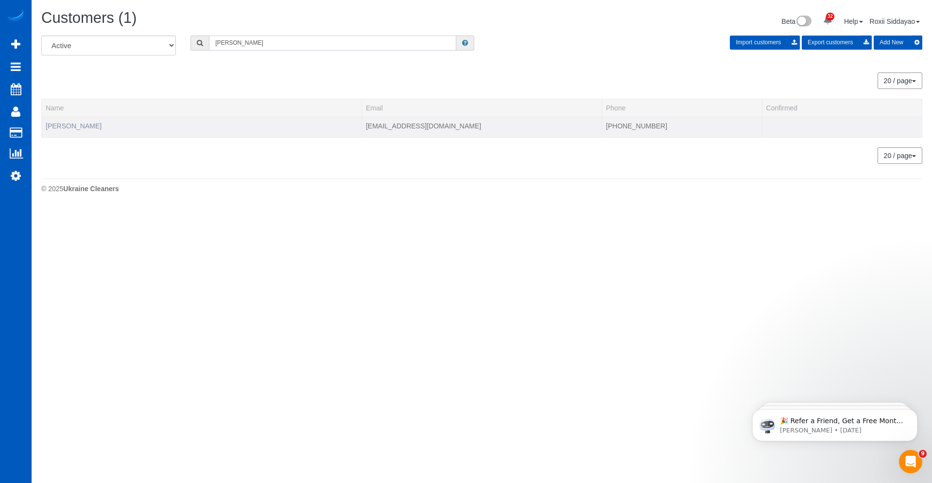
type input "[PERSON_NAME]"
click at [81, 127] on link "[PERSON_NAME]" at bounding box center [74, 126] width 56 height 8
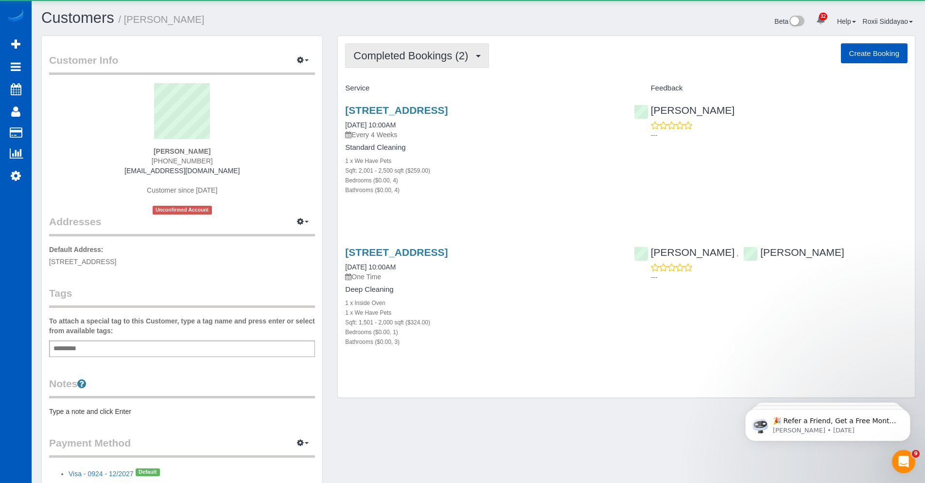
click at [415, 62] on button "Completed Bookings (2)" at bounding box center [417, 55] width 144 height 25
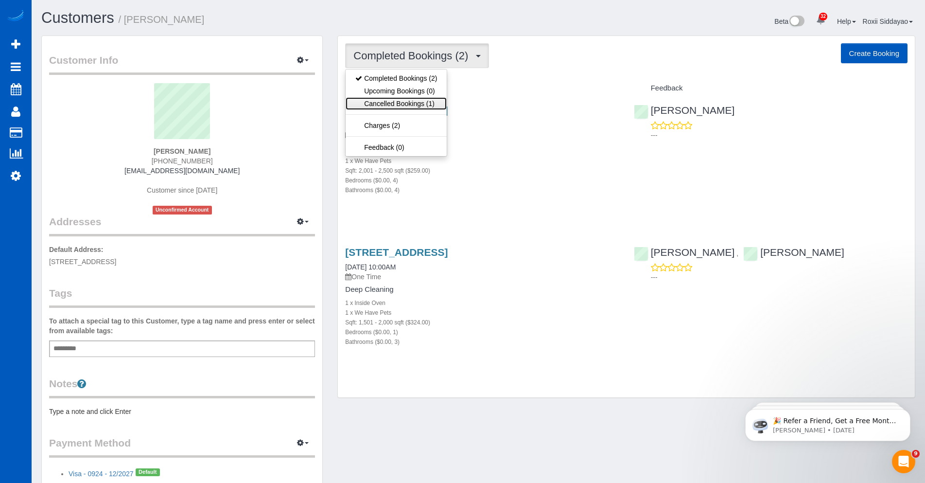
click at [424, 101] on link "Cancelled Bookings (1)" at bounding box center [396, 103] width 101 height 13
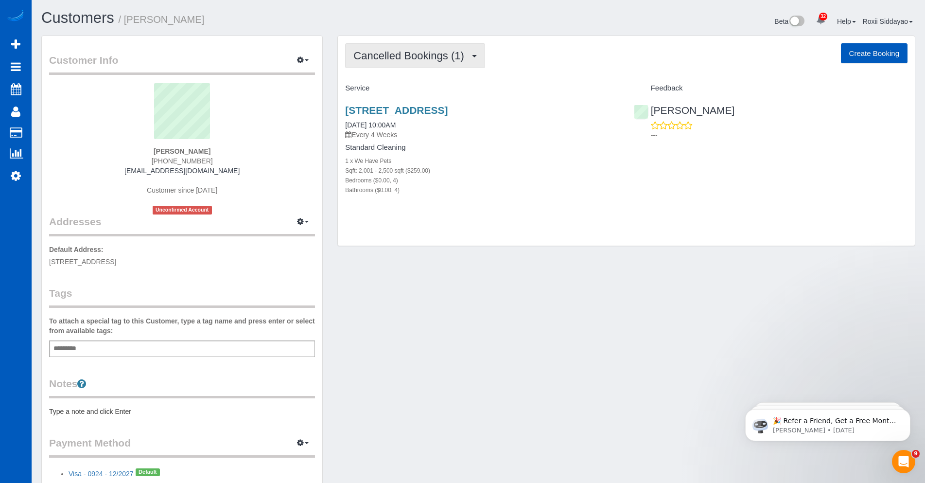
click at [417, 63] on button "Cancelled Bookings (1)" at bounding box center [415, 55] width 140 height 25
click at [455, 57] on span "Cancelled Bookings (1)" at bounding box center [410, 56] width 115 height 12
click at [447, 56] on span "Cancelled Bookings (1)" at bounding box center [410, 56] width 115 height 12
